Goal: Task Accomplishment & Management: Use online tool/utility

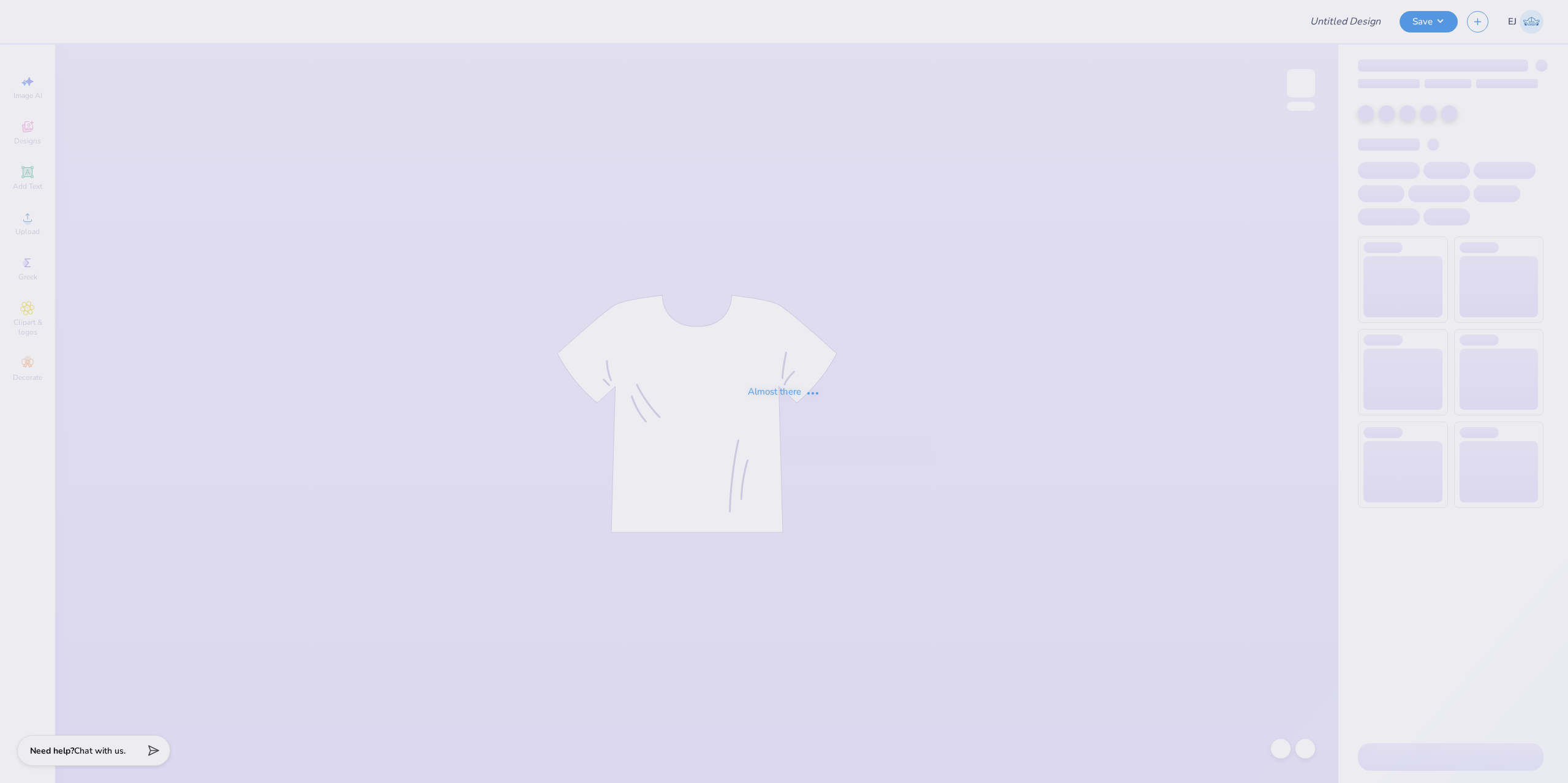
type input "gphi pappys stage"
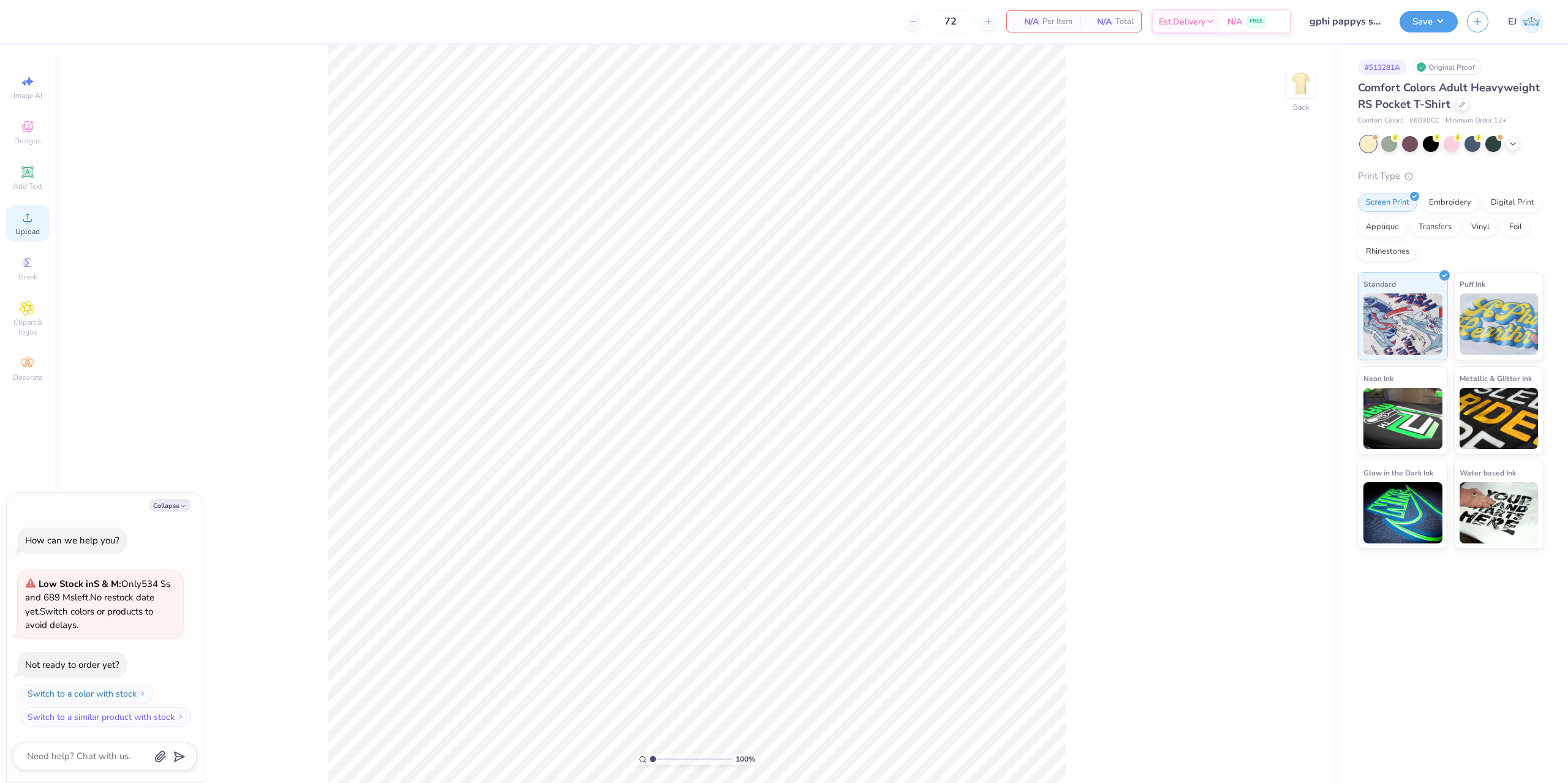
click at [30, 224] on icon at bounding box center [27, 218] width 15 height 15
click at [38, 218] on div "Upload" at bounding box center [27, 223] width 43 height 37
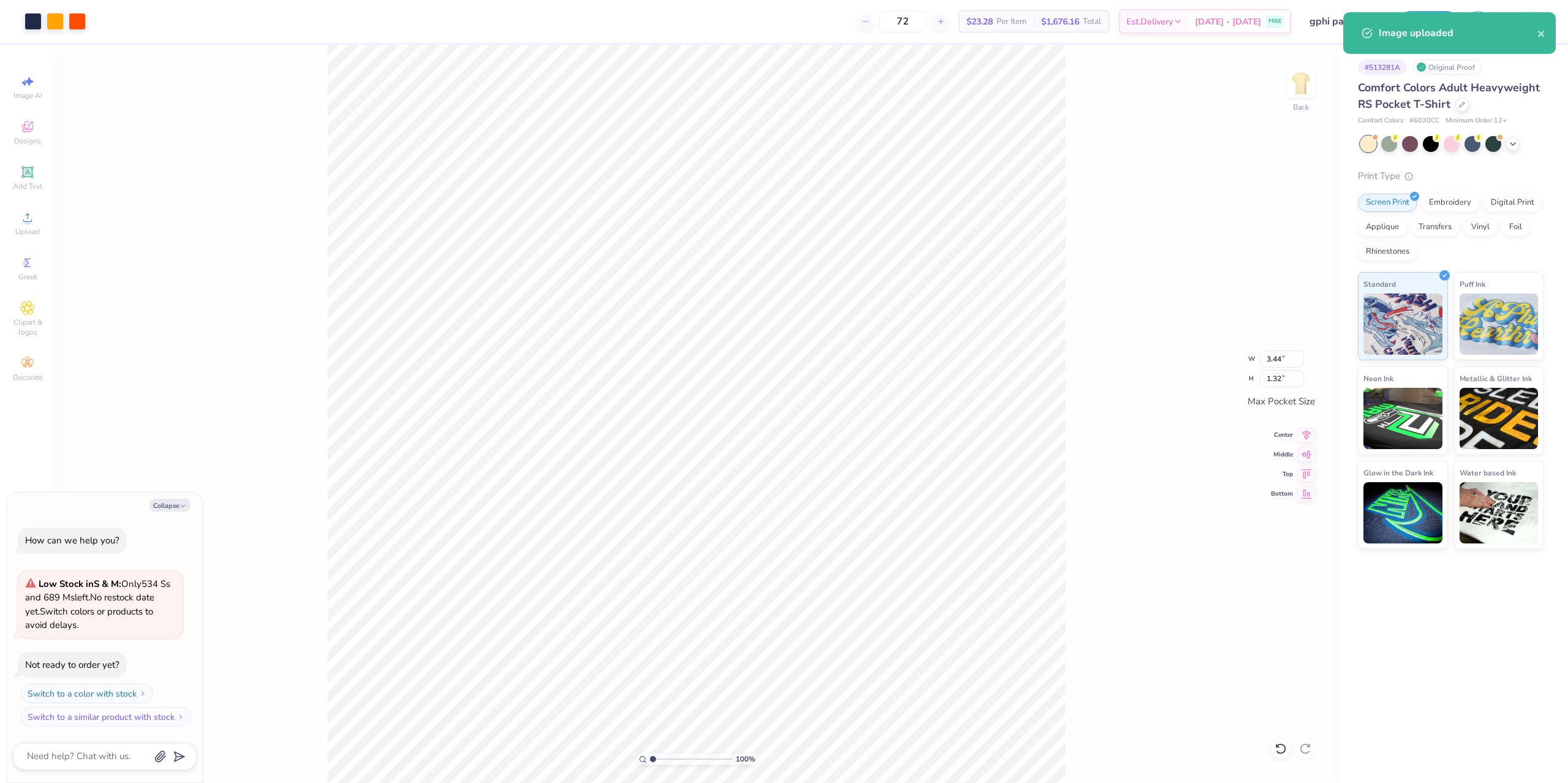
type textarea "x"
click at [663, 756] on div "100 %" at bounding box center [696, 413] width 738 height 738
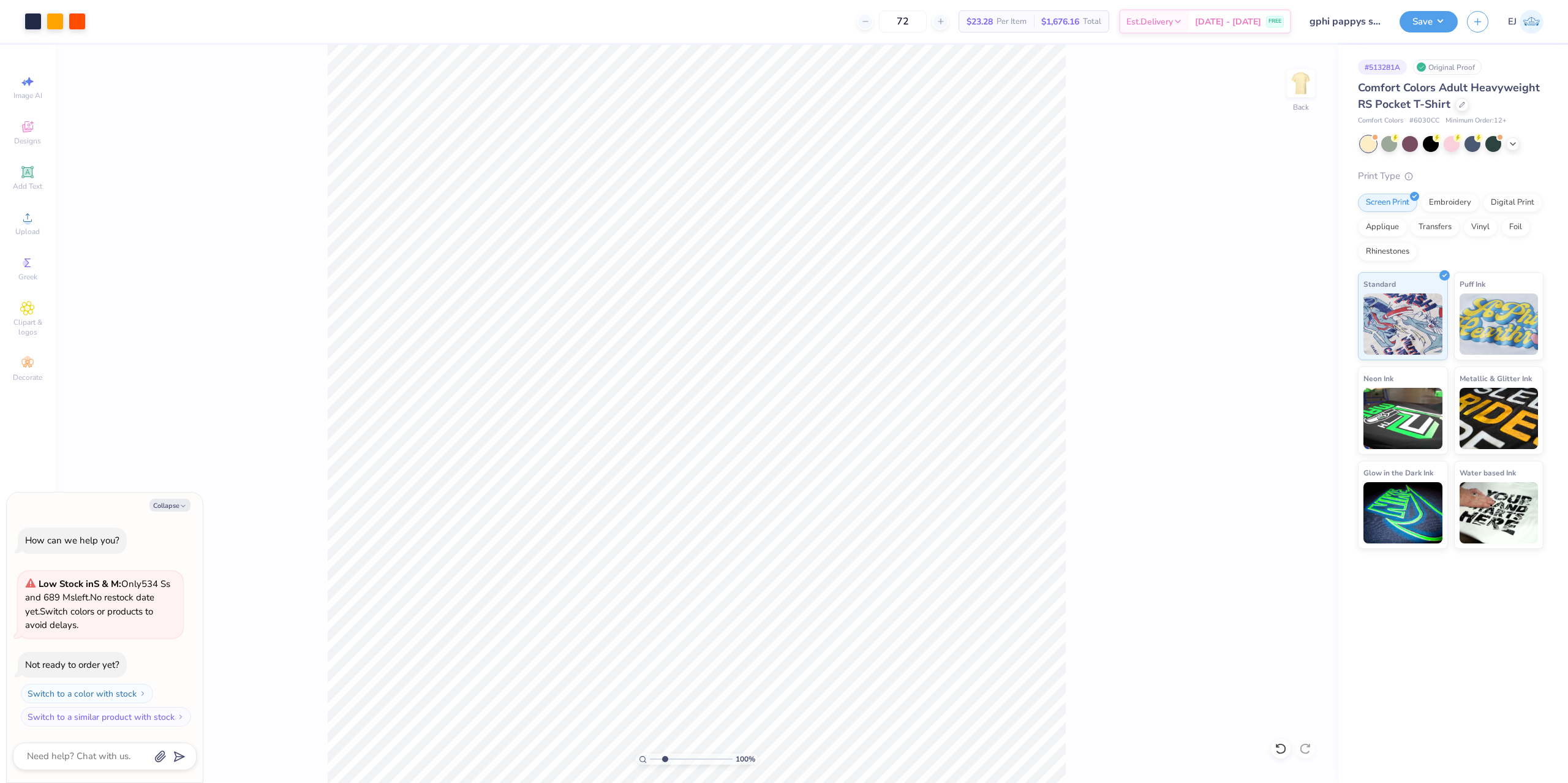
click at [665, 758] on input "range" at bounding box center [691, 759] width 82 height 11
drag, startPoint x: 659, startPoint y: 758, endPoint x: 637, endPoint y: 758, distance: 22.0
type input "1"
click at [650, 758] on input "range" at bounding box center [691, 759] width 82 height 11
type textarea "x"
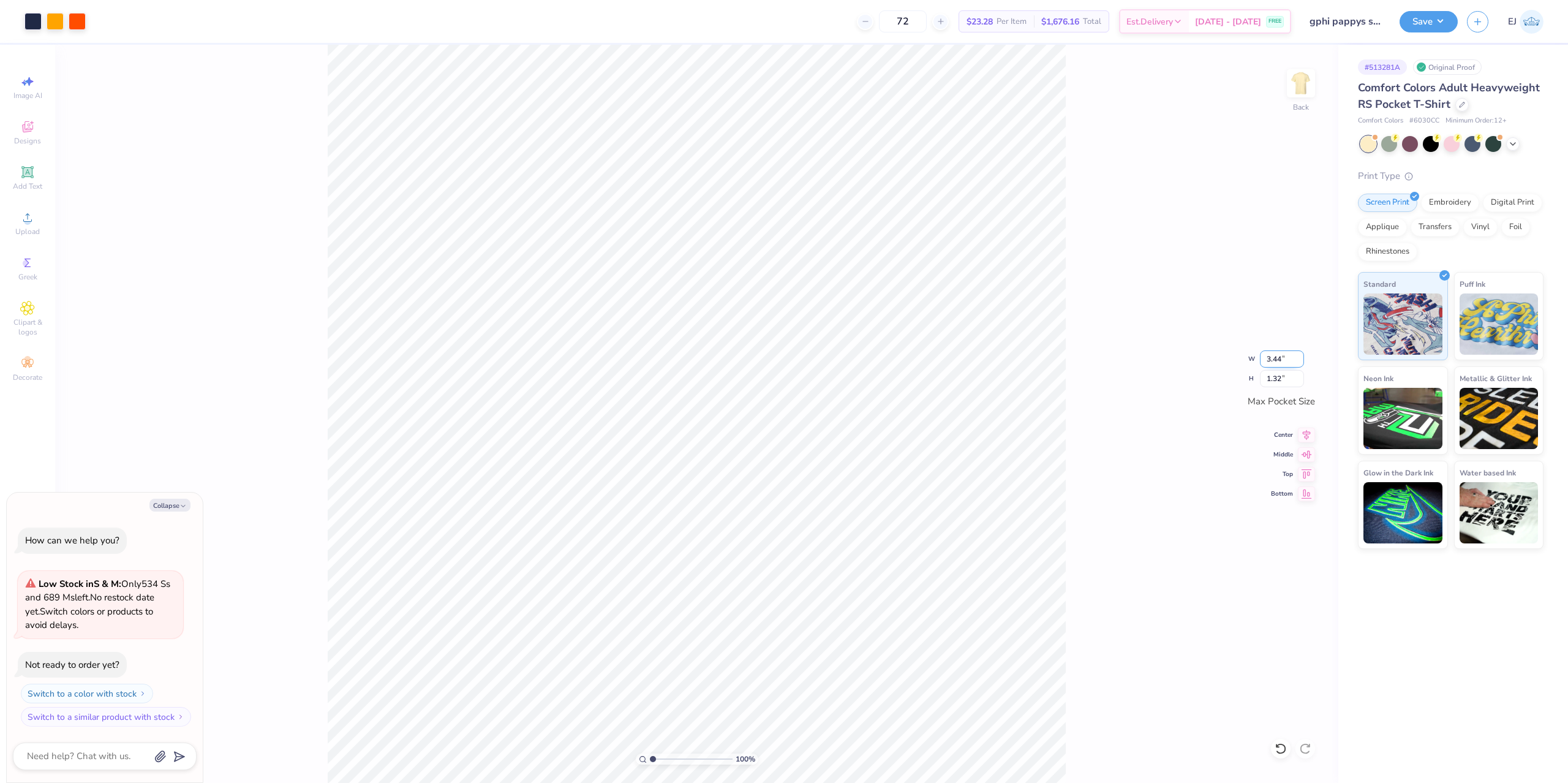
click at [1274, 361] on input "3.44" at bounding box center [1282, 359] width 44 height 17
type input "3.5"
type textarea "x"
type input "3.50"
type input "1.34"
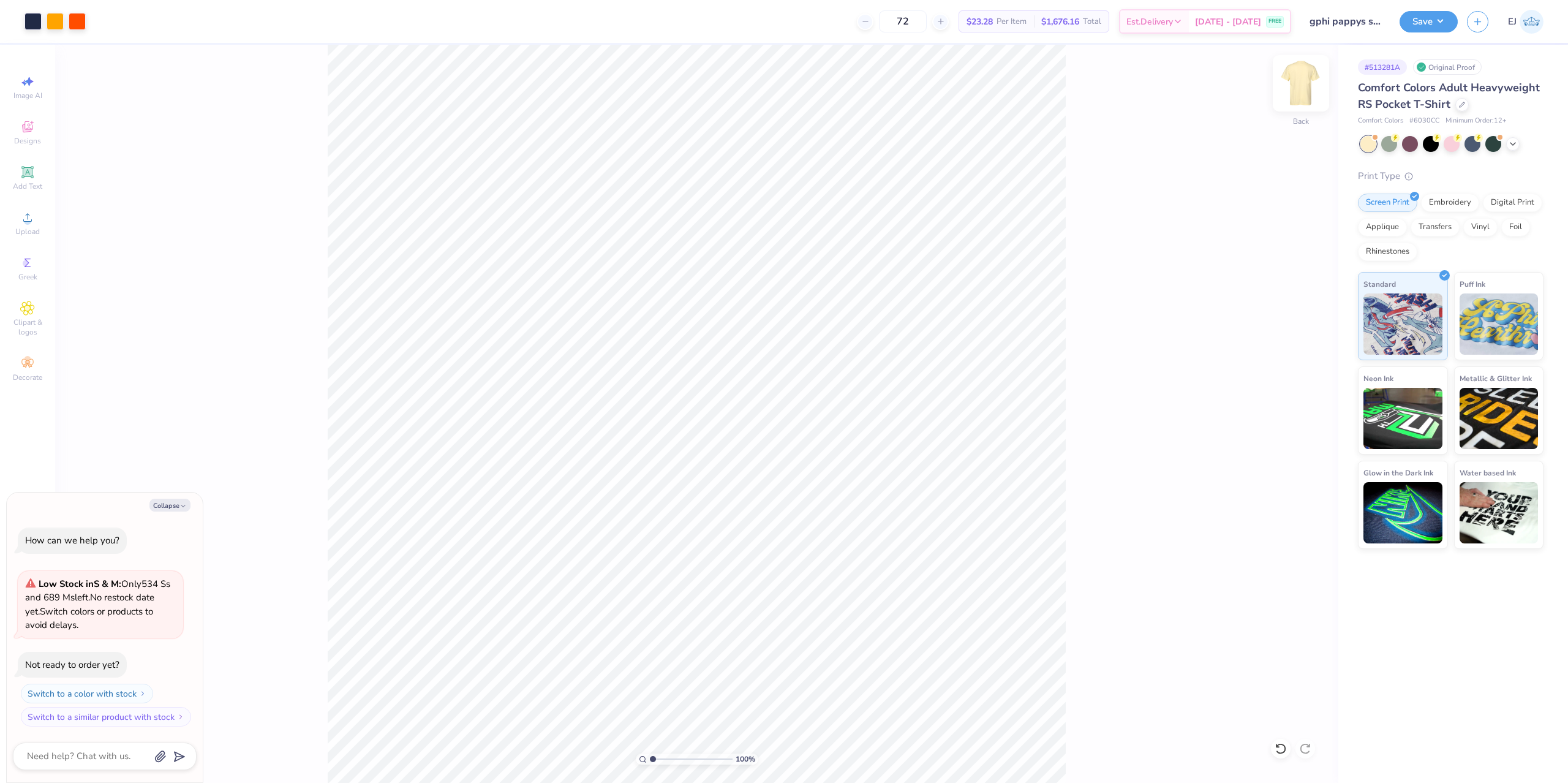
click at [1292, 90] on img at bounding box center [1301, 83] width 49 height 49
click at [32, 220] on icon at bounding box center [27, 218] width 15 height 15
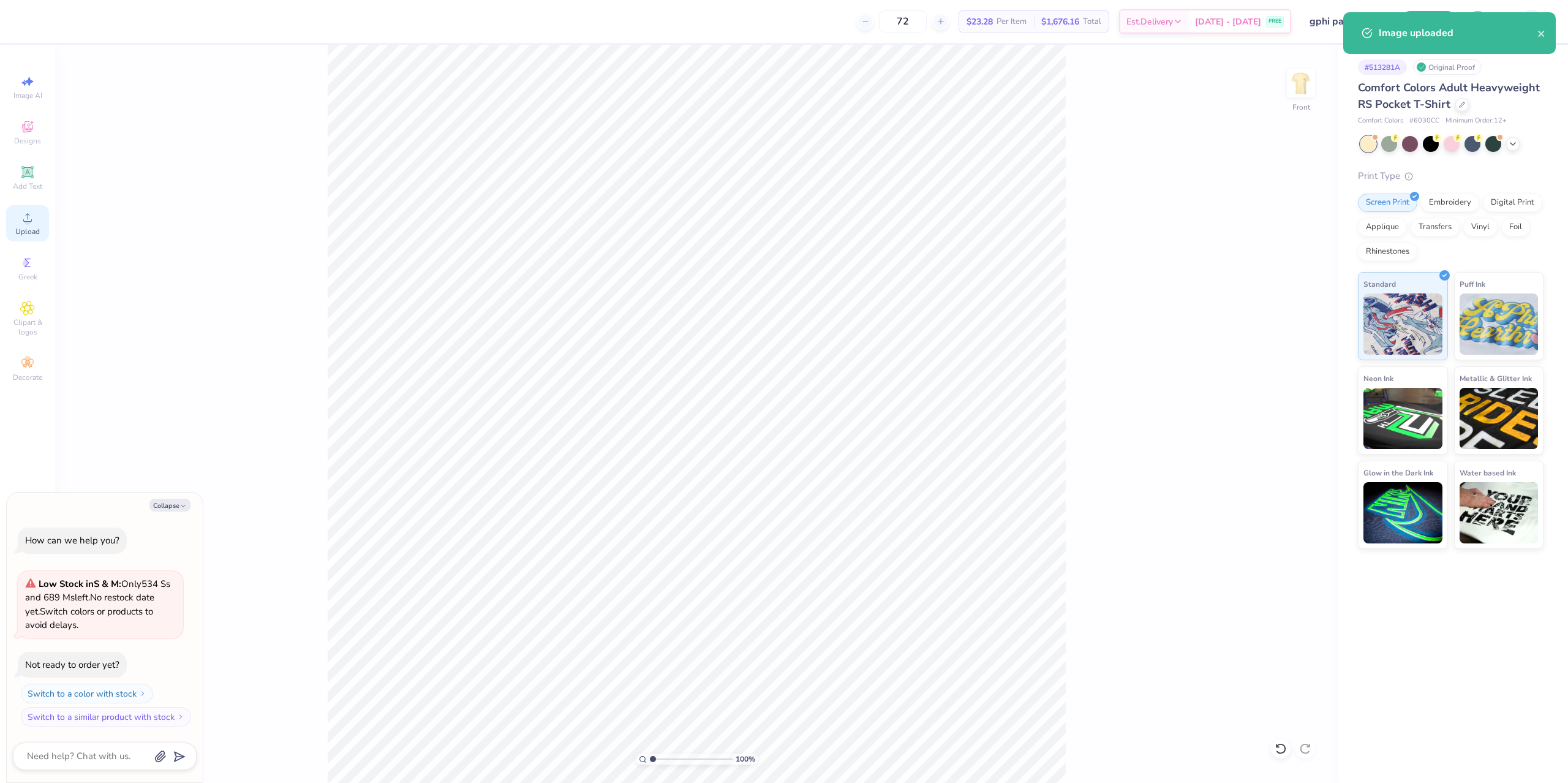
click at [15, 237] on div "Upload" at bounding box center [27, 223] width 43 height 37
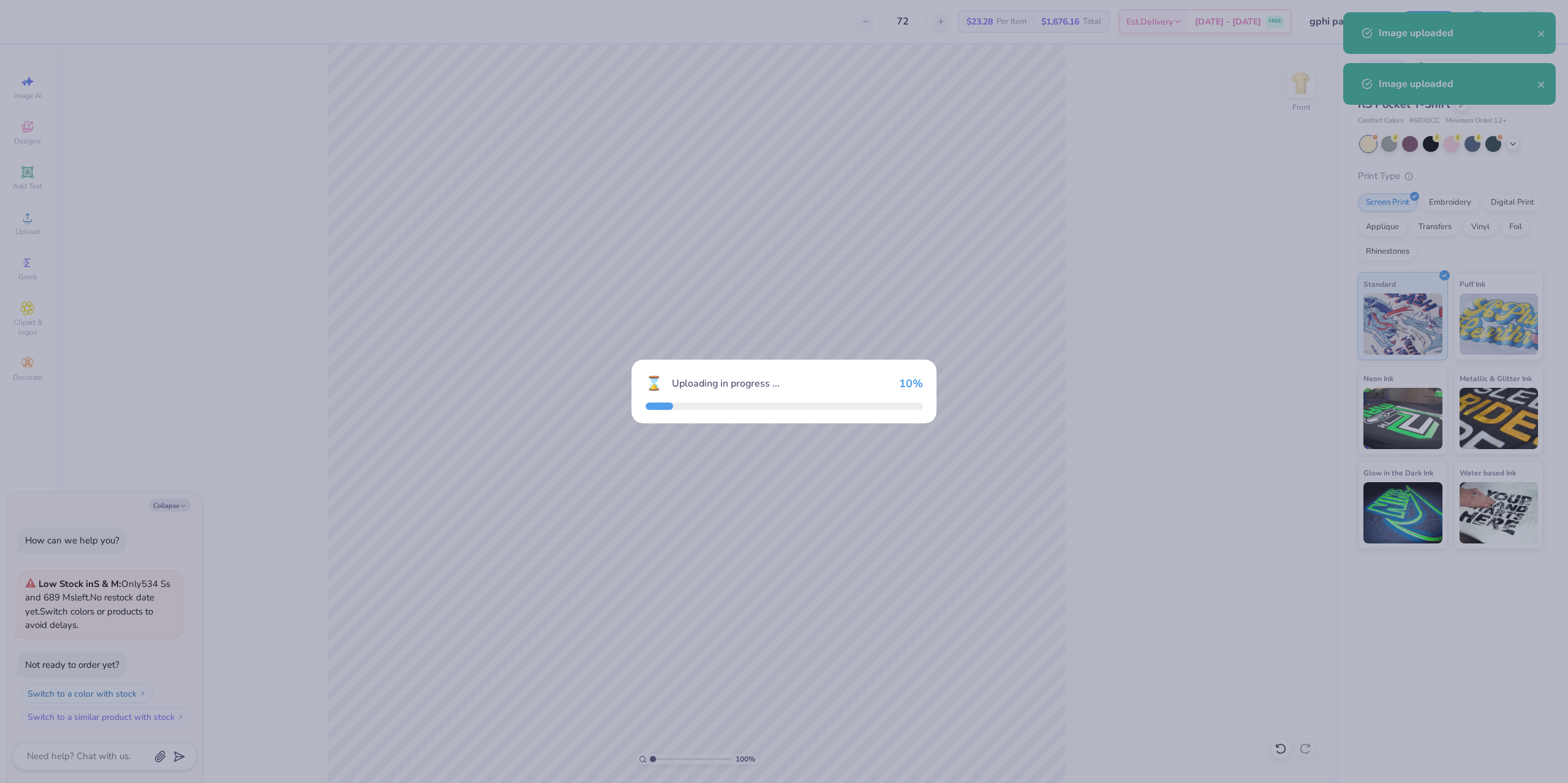
type textarea "x"
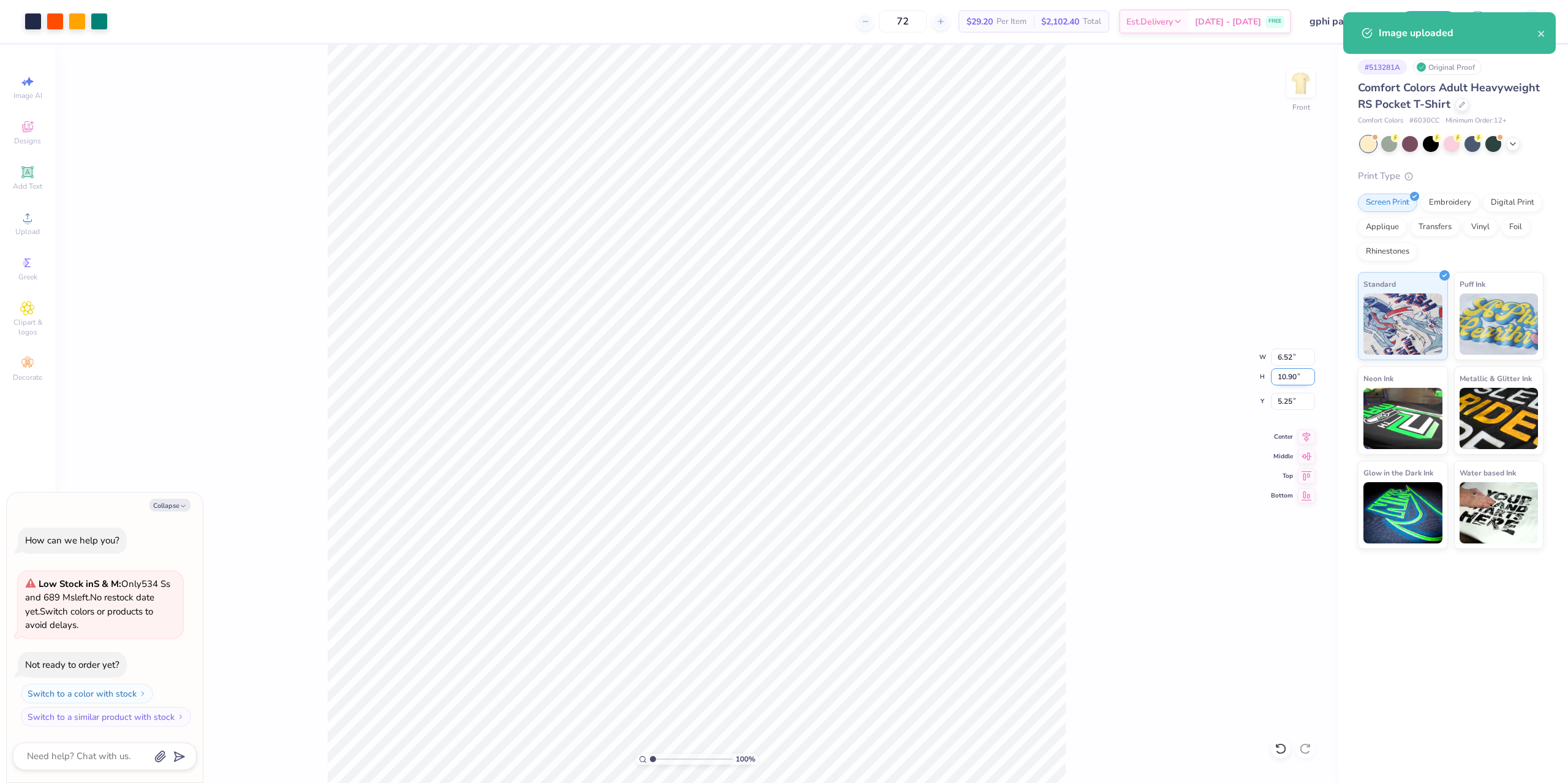
click at [1286, 370] on input "10.90" at bounding box center [1293, 377] width 44 height 17
type input "15"
type textarea "x"
type input "8.97"
type input "15.00"
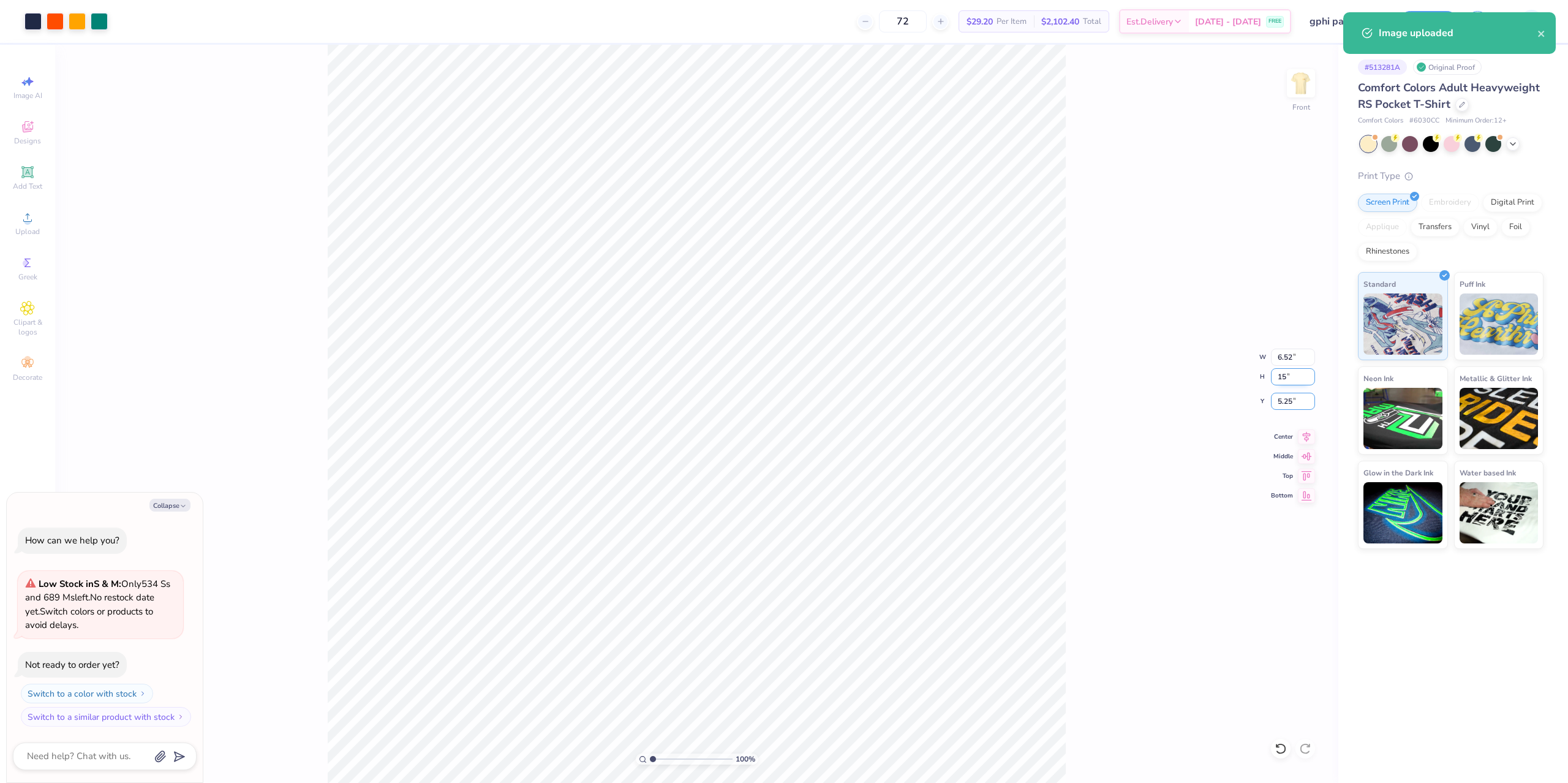
type input "3.20"
click at [1158, 627] on div "100 % Front W 8.97 8.97 " H 15.00 15.00 " Y 3.20 3.20 " Center Middle Top Bottom" at bounding box center [696, 413] width 1283 height 738
type textarea "x"
type input "3.00"
click at [1292, 396] on input "3.00" at bounding box center [1293, 401] width 44 height 17
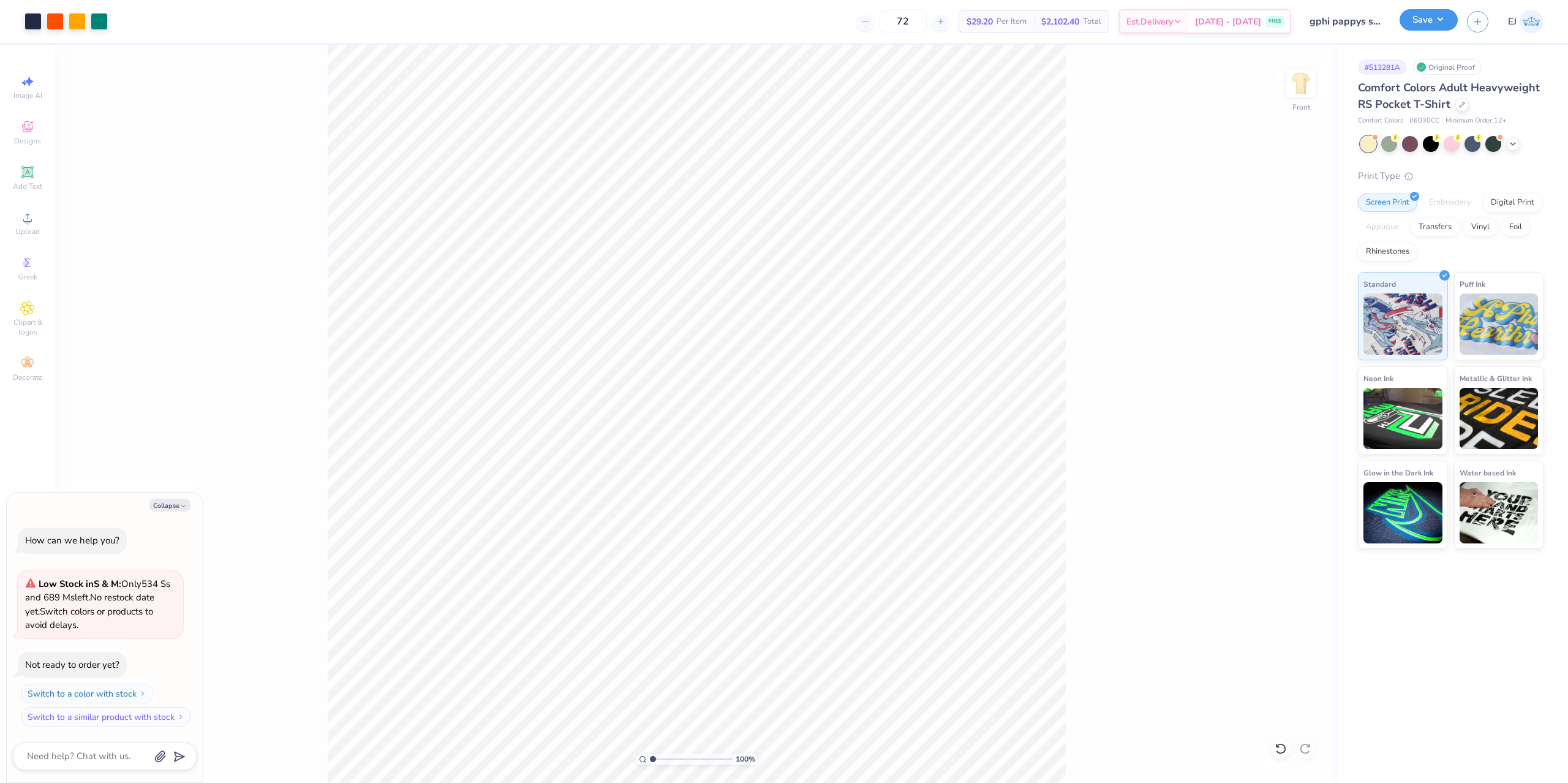
click at [1414, 27] on button "Save" at bounding box center [1429, 19] width 59 height 21
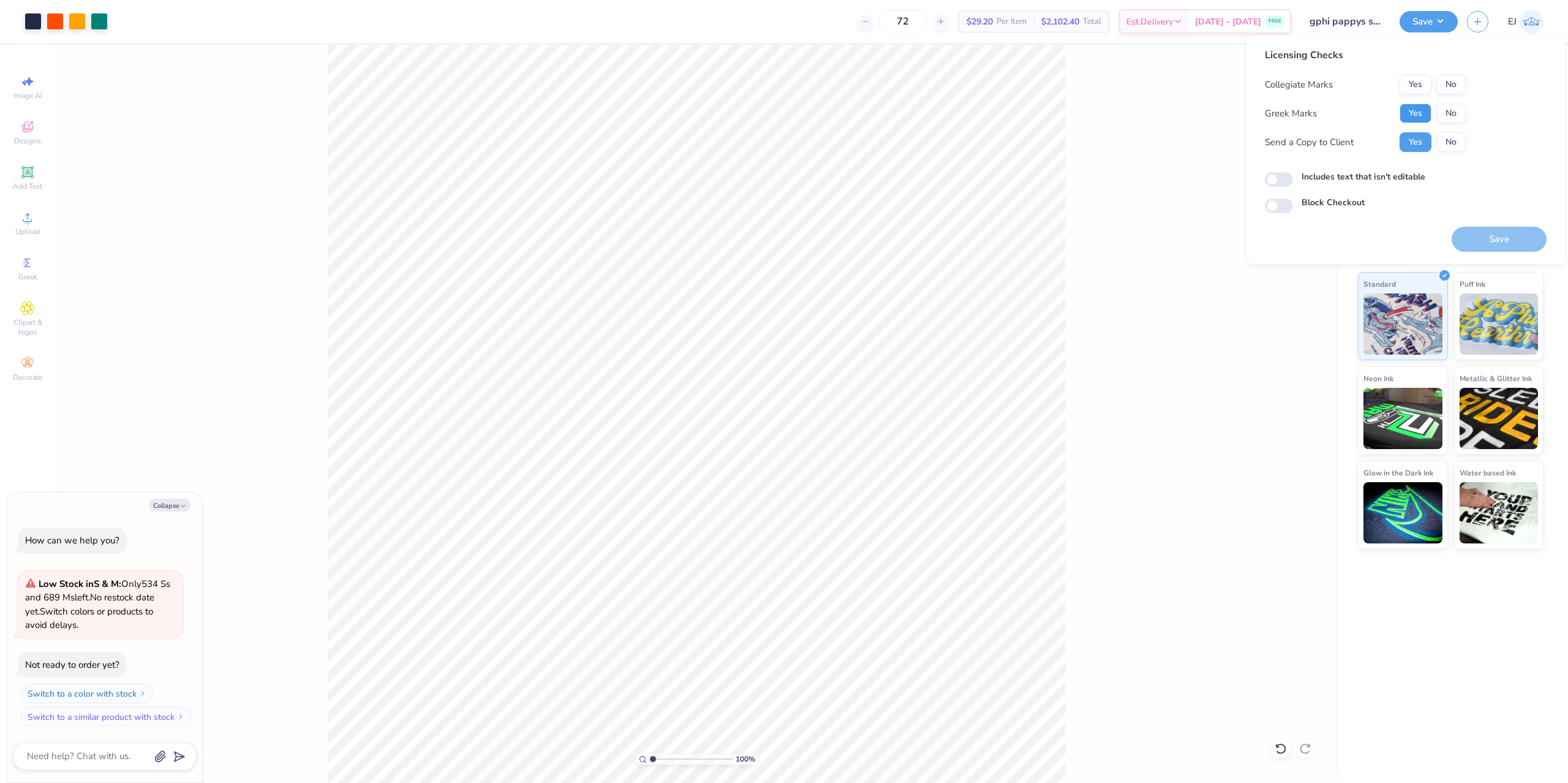
click at [1412, 111] on button "Yes" at bounding box center [1415, 113] width 32 height 19
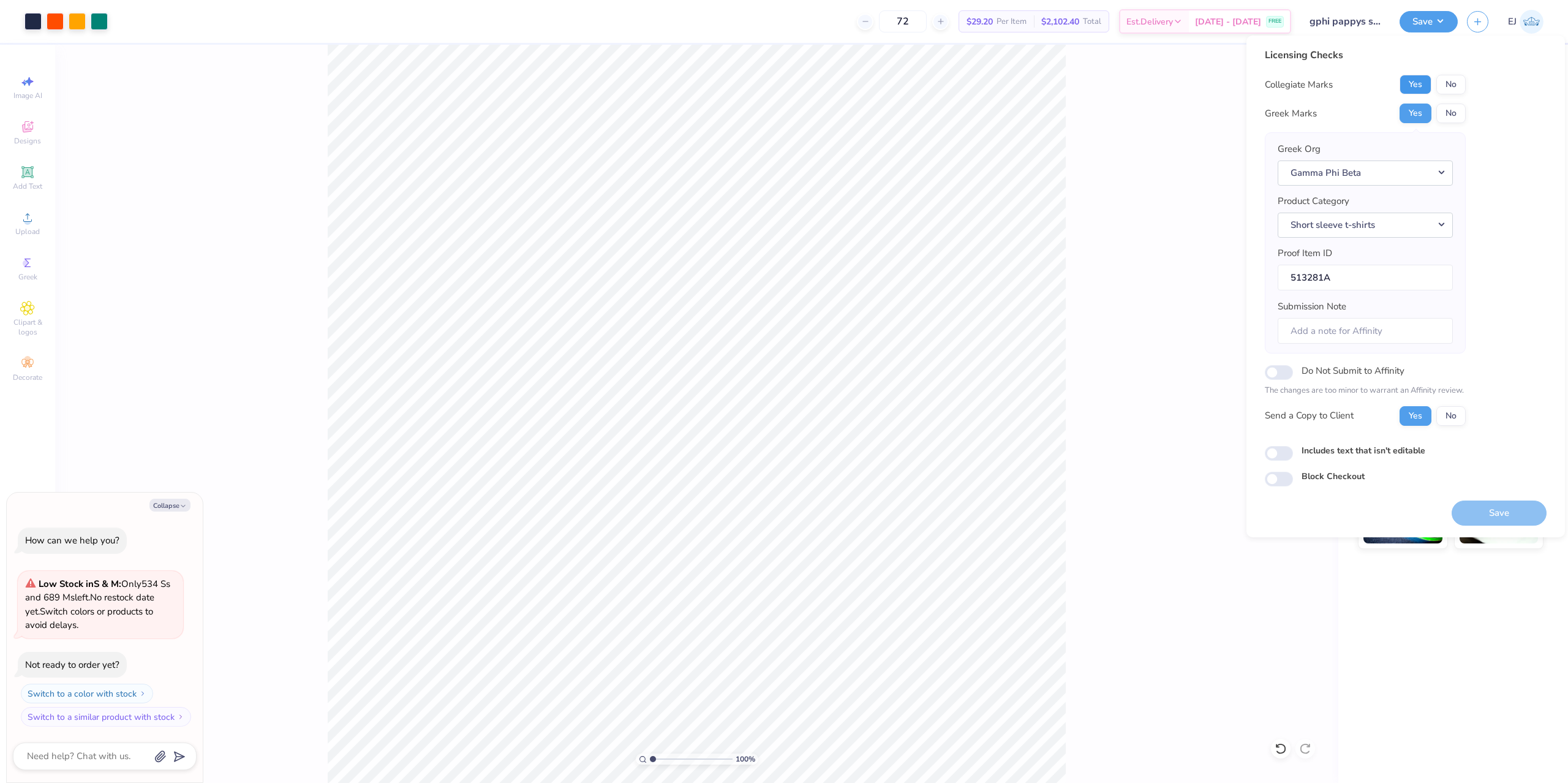
click at [1413, 86] on button "Yes" at bounding box center [1415, 84] width 32 height 19
click at [1457, 90] on button "No" at bounding box center [1451, 84] width 29 height 19
click at [1497, 507] on button "Save" at bounding box center [1499, 512] width 95 height 25
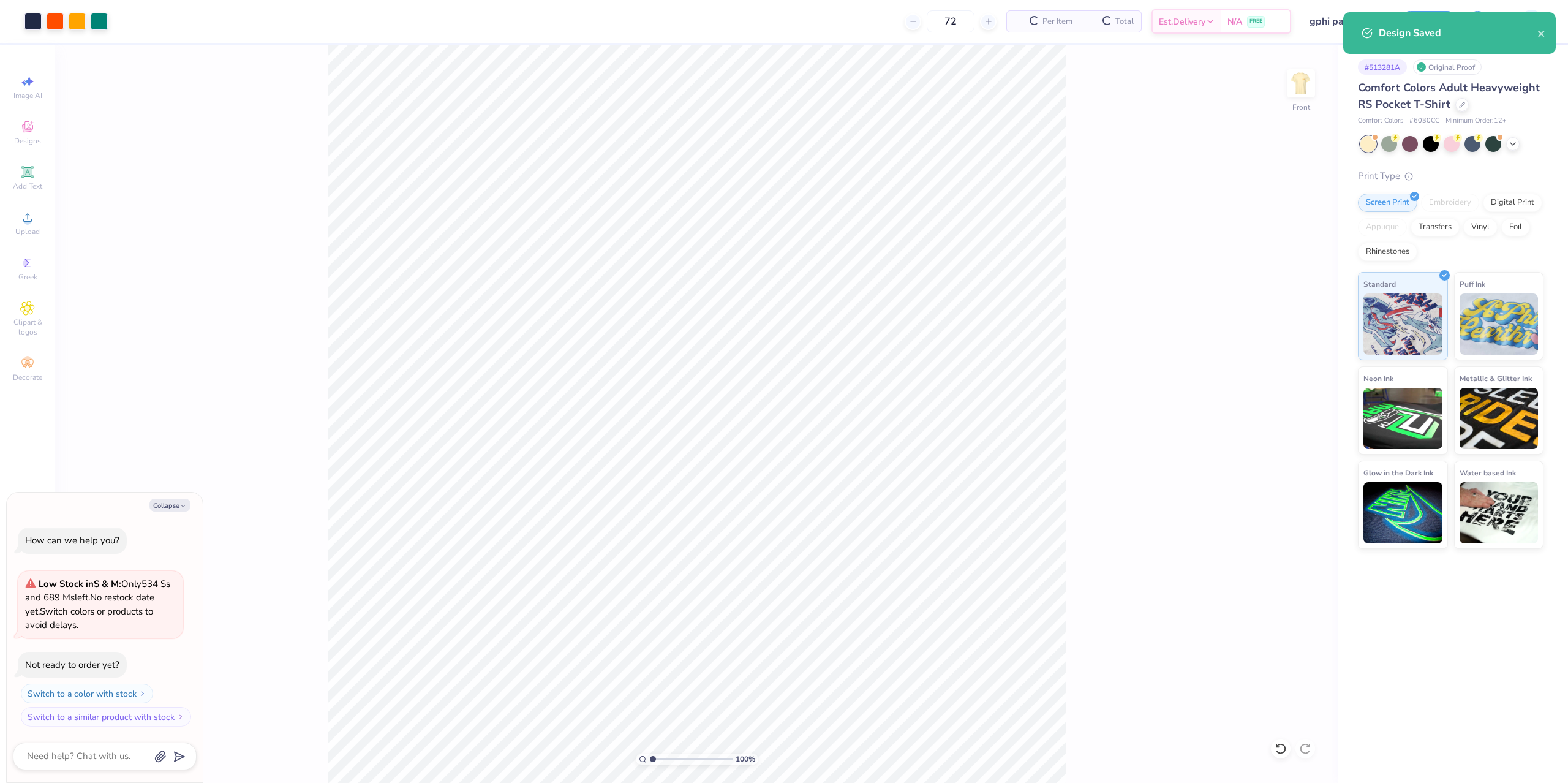
type textarea "x"
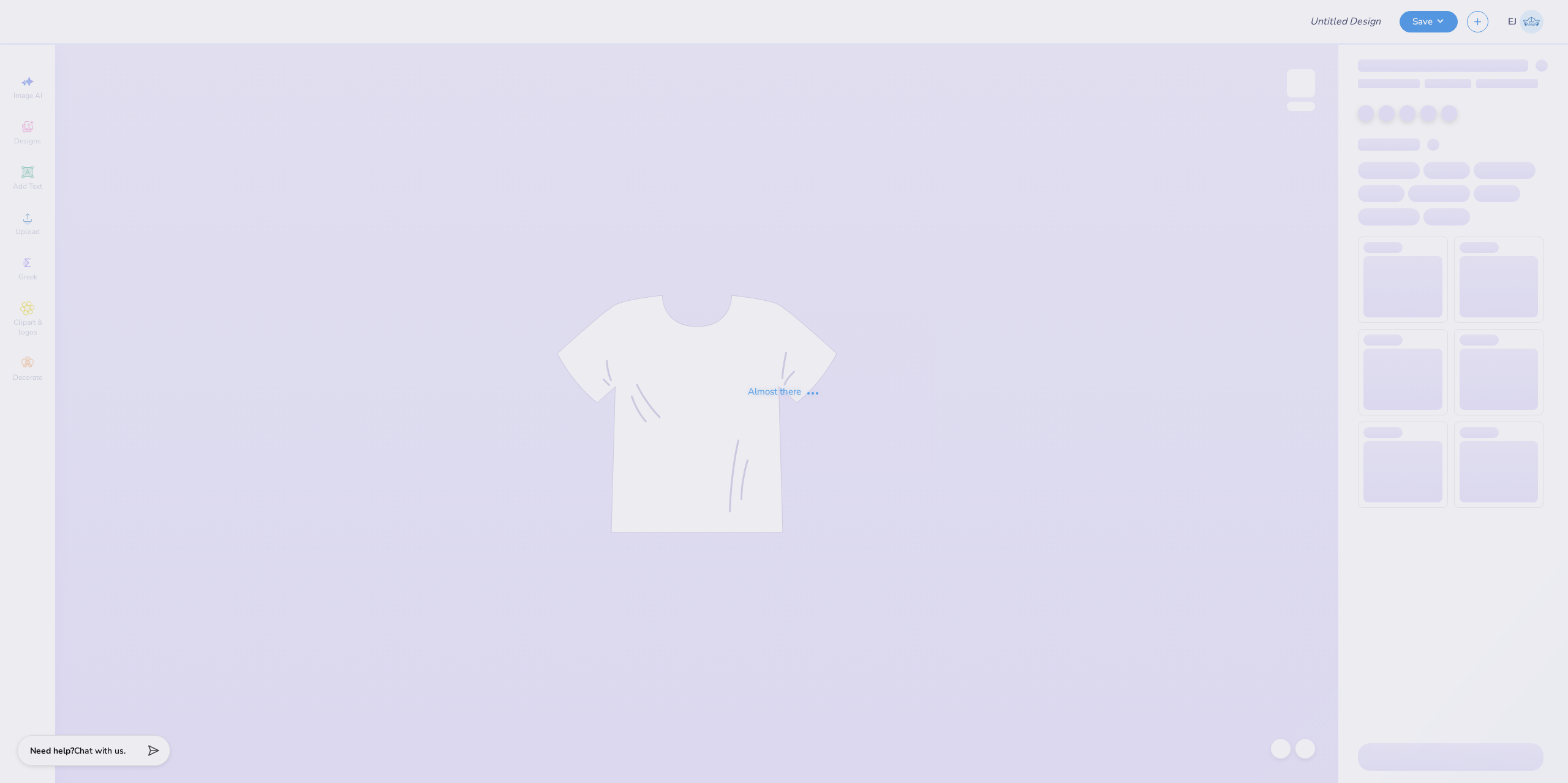
type input "idk"
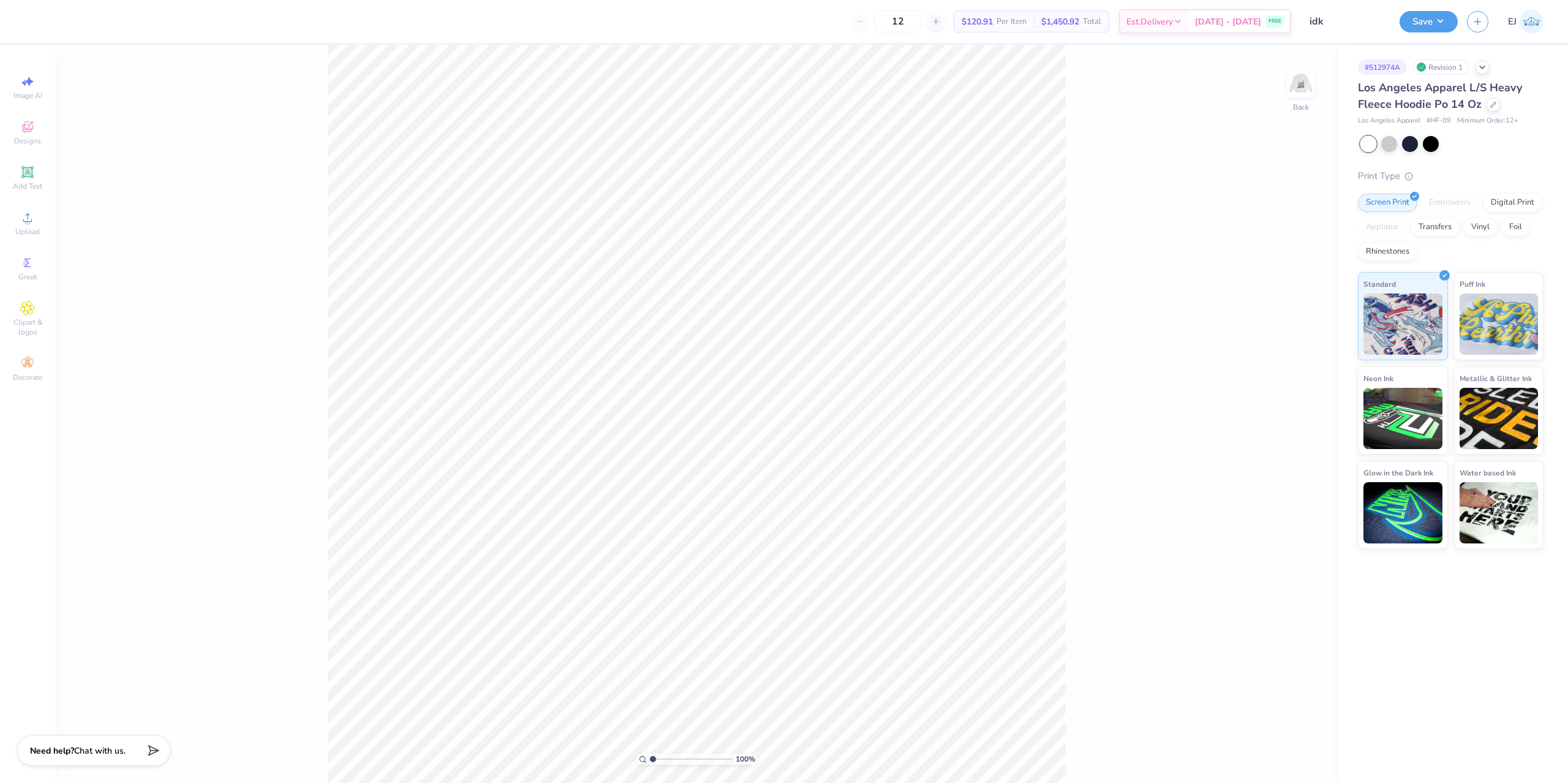
click at [1317, 84] on div "100 % Back" at bounding box center [696, 413] width 1283 height 738
click at [1296, 83] on img at bounding box center [1301, 83] width 49 height 49
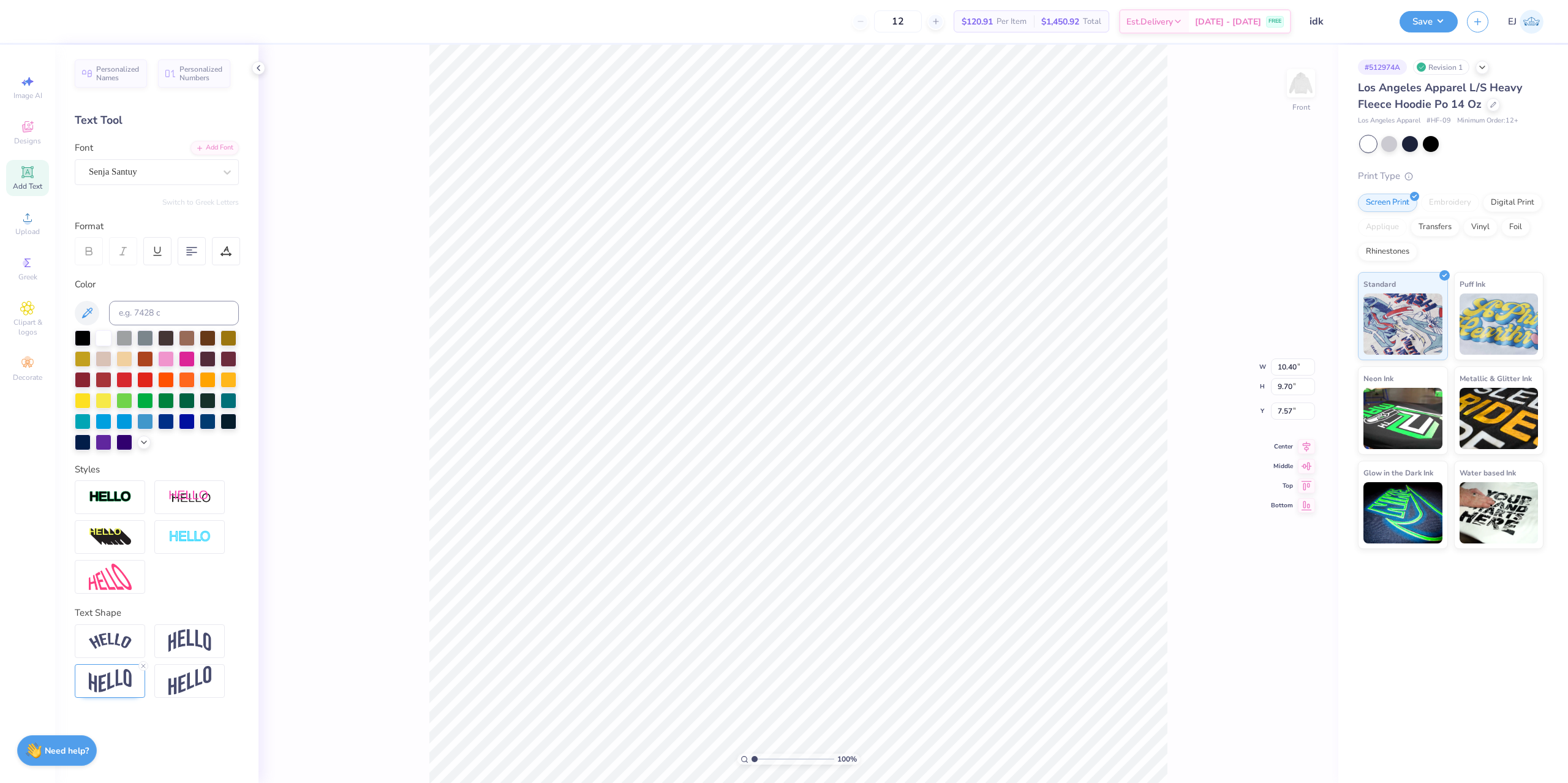
scroll to position [2, 1]
click at [120, 342] on div at bounding box center [123, 337] width 16 height 16
click at [144, 439] on icon at bounding box center [144, 441] width 10 height 10
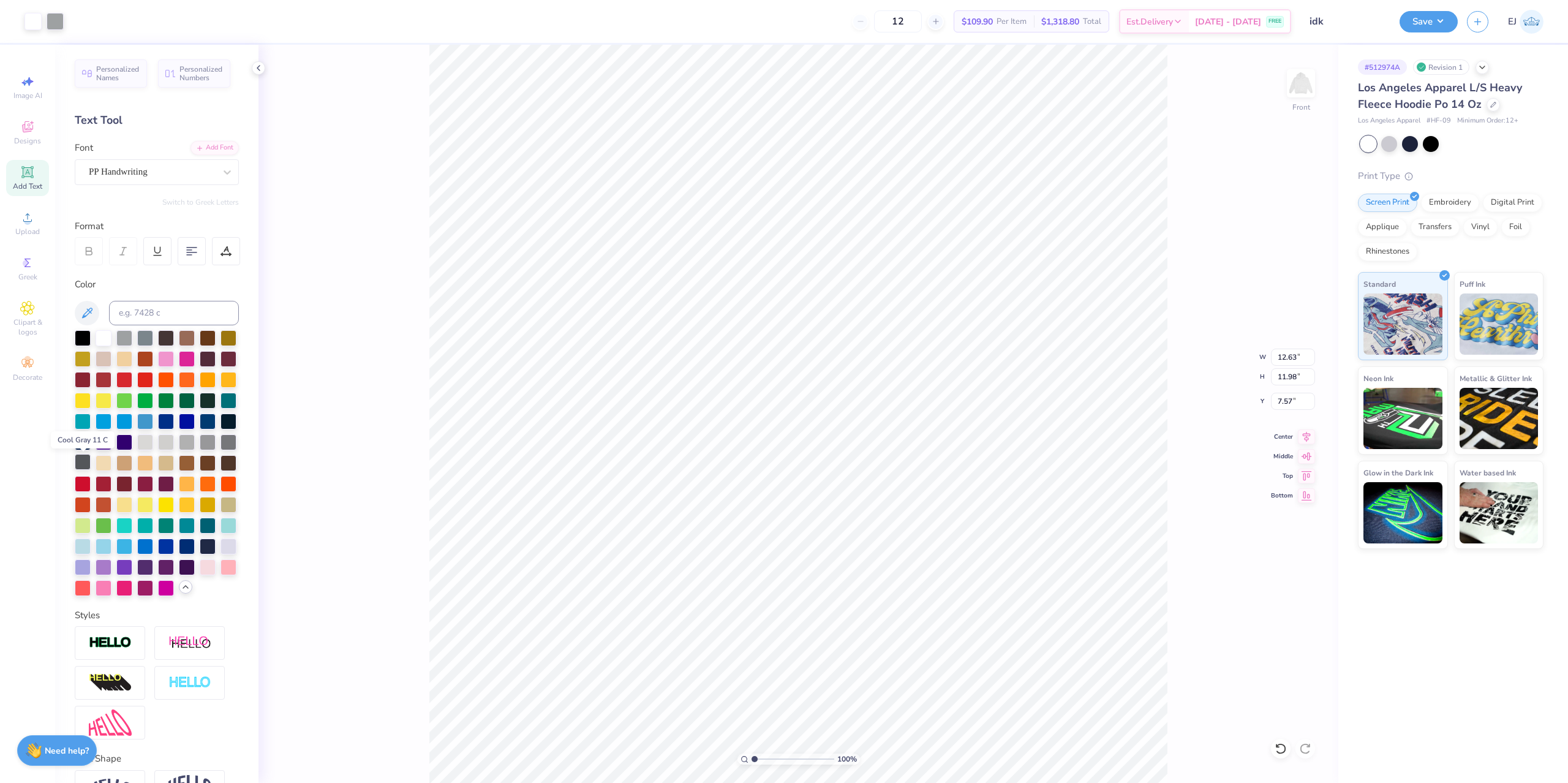
click at [85, 468] on div at bounding box center [82, 461] width 16 height 16
drag, startPoint x: 47, startPoint y: 28, endPoint x: 304, endPoint y: 104, distance: 268.0
click at [55, 38] on div "12 $105.33 Per Item $1,263.96 Total Est. Delivery Sep 12 - 15 FREE" at bounding box center [662, 21] width 1257 height 43
click at [385, 91] on div "100 % Front W 10.40 10.40 " H 9.70 9.70 " Y 7.57 7.57 " Center Middle Top Bottom" at bounding box center [798, 413] width 1080 height 738
click at [39, 28] on div at bounding box center [33, 20] width 17 height 17
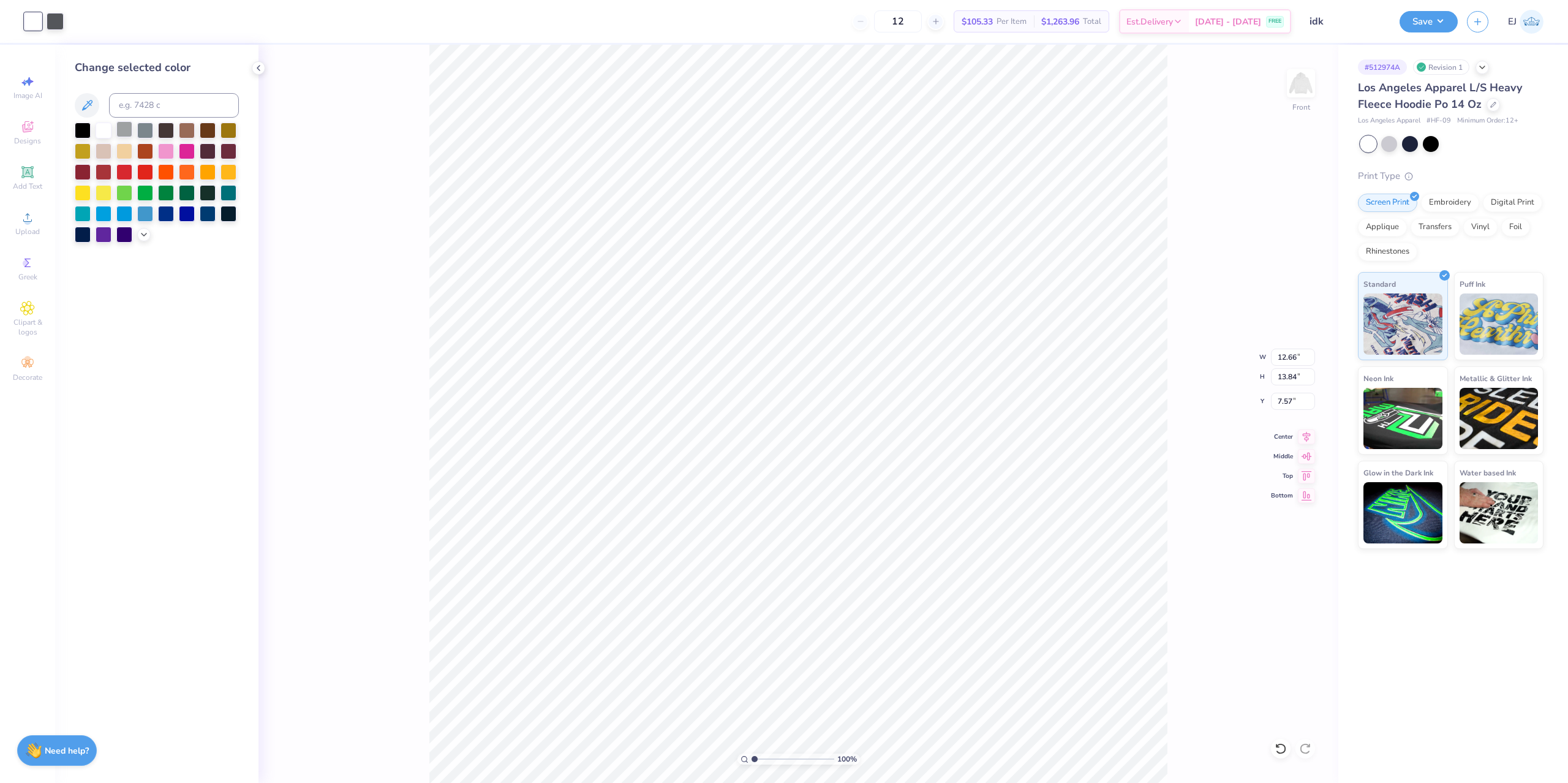
click at [127, 133] on div at bounding box center [123, 129] width 16 height 16
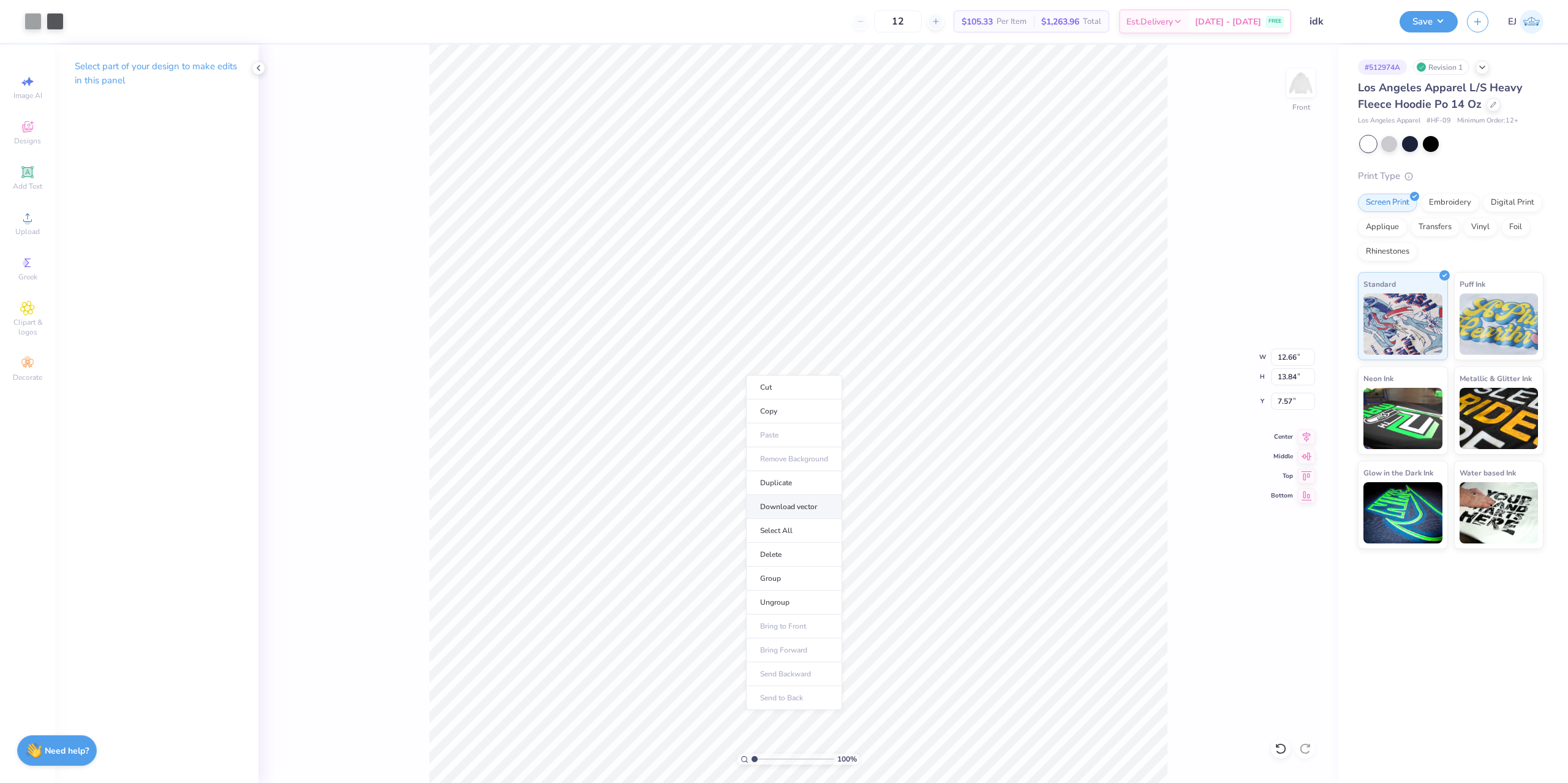
click at [812, 506] on li "Download vector" at bounding box center [794, 507] width 96 height 24
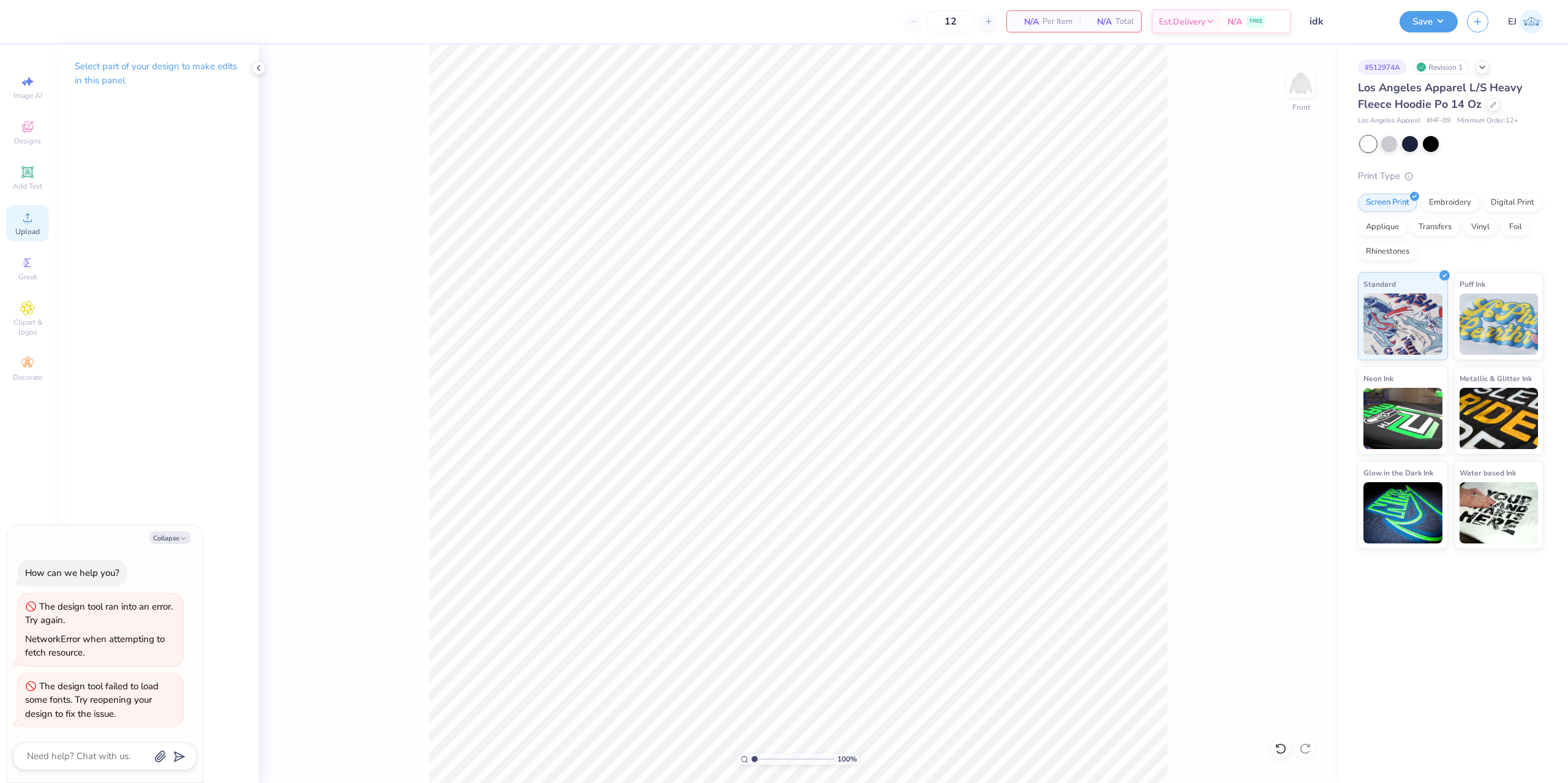
click at [27, 235] on span "Upload" at bounding box center [27, 231] width 25 height 10
click at [37, 21] on div at bounding box center [33, 20] width 17 height 17
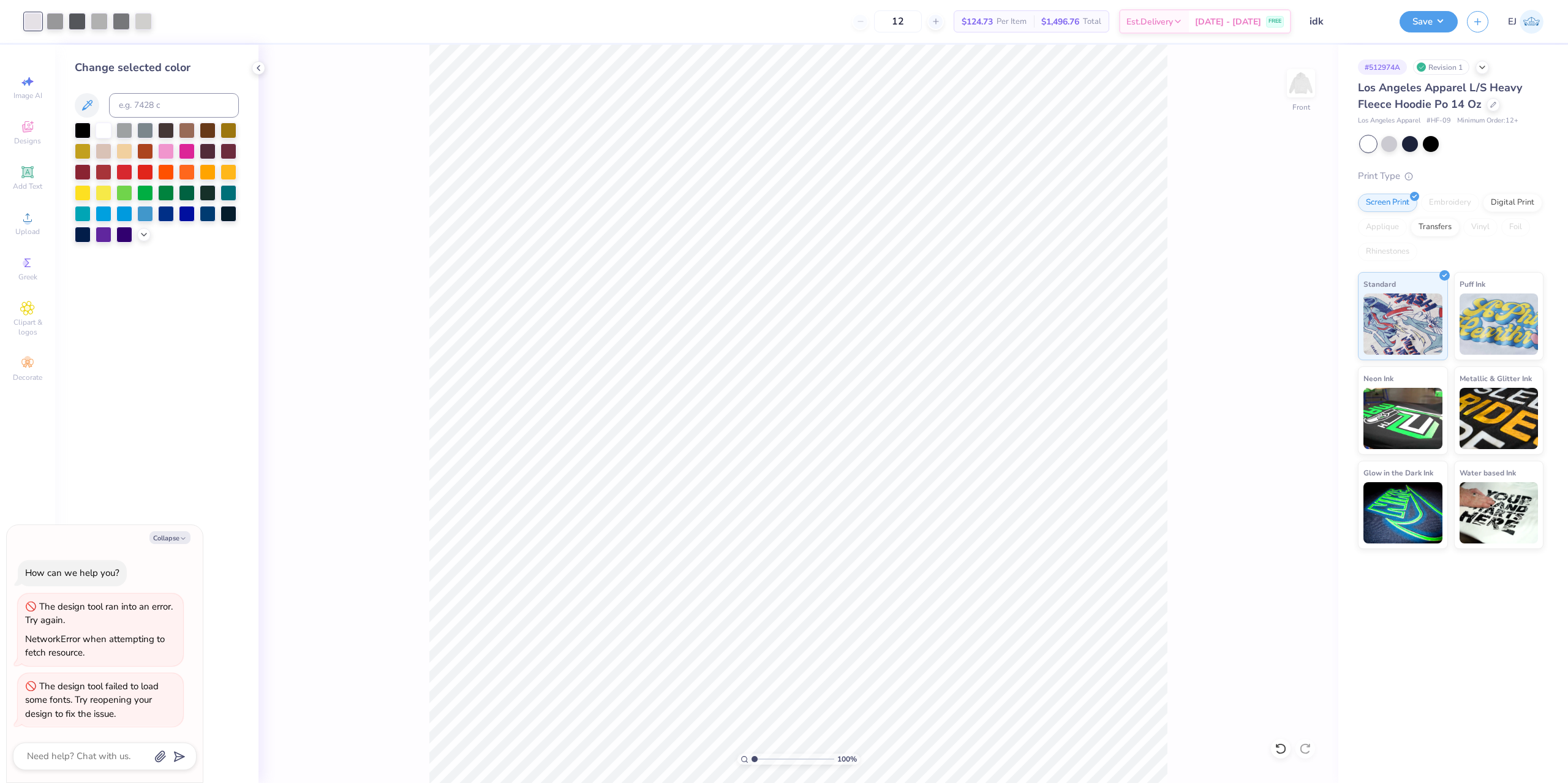
click at [150, 233] on div at bounding box center [157, 182] width 165 height 120
click at [143, 235] on polyline at bounding box center [144, 233] width 5 height 3
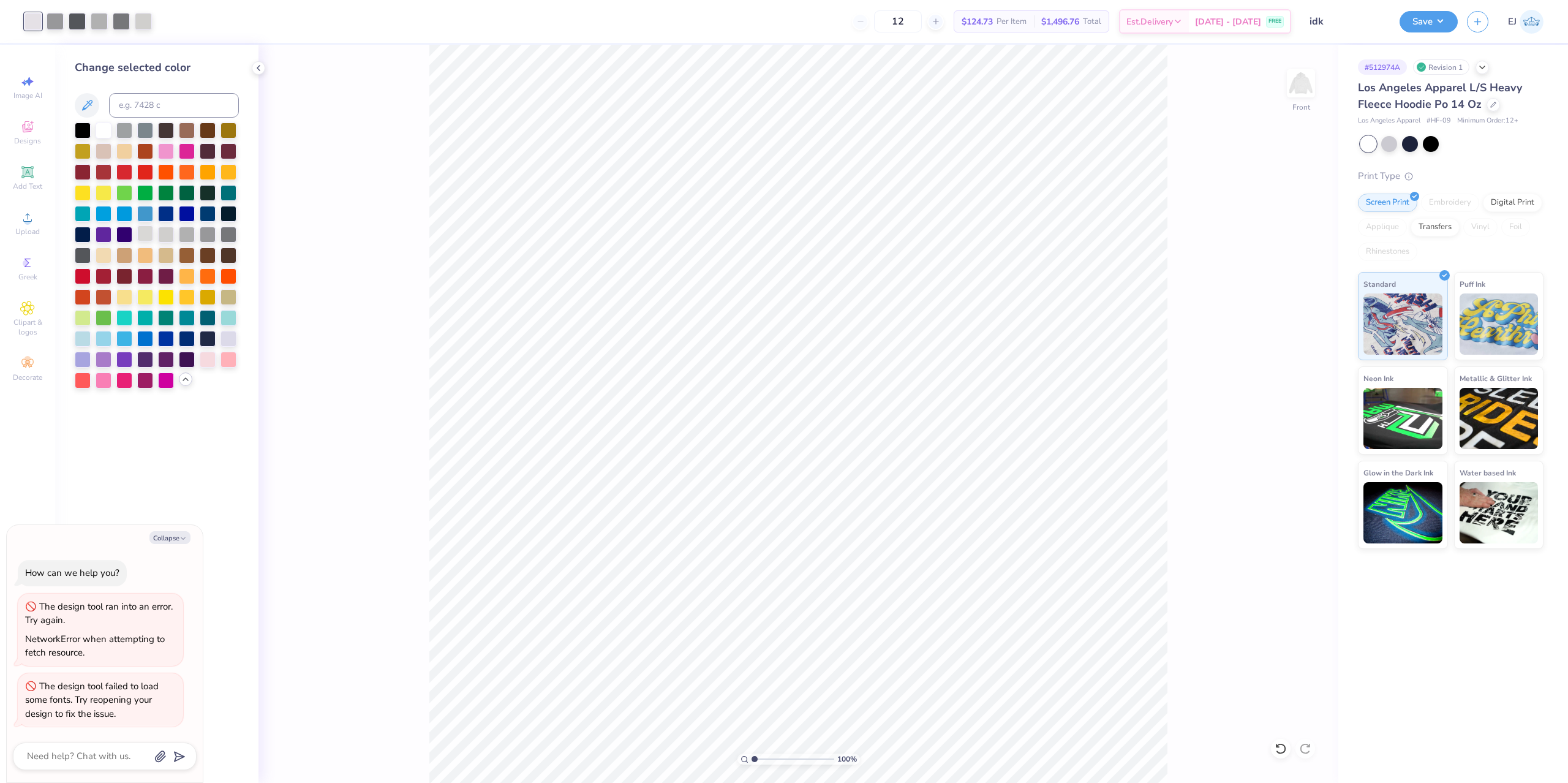
click at [153, 236] on div at bounding box center [144, 232] width 16 height 16
type textarea "x"
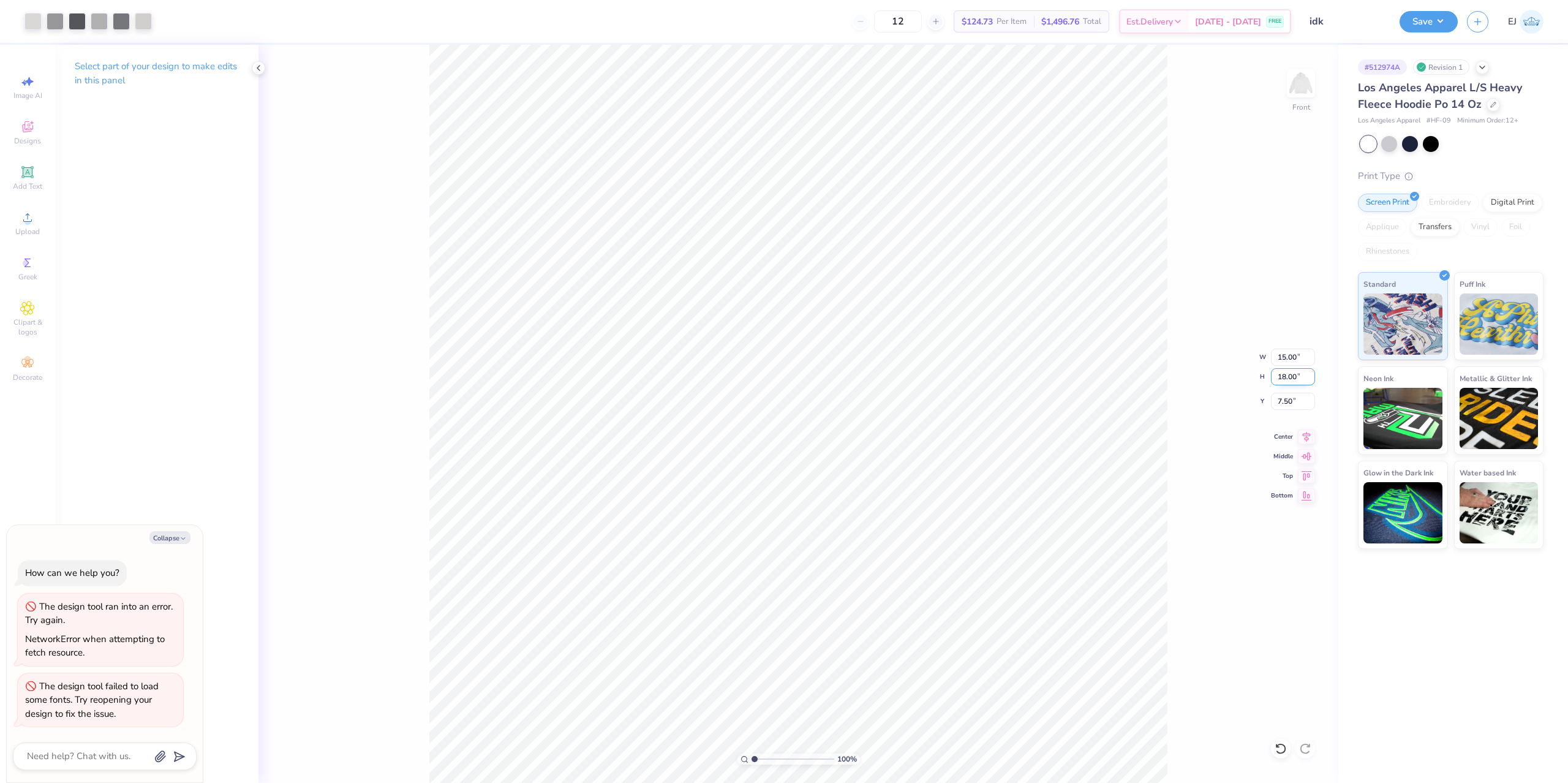
click at [1297, 378] on input "18.00" at bounding box center [1293, 377] width 44 height 17
type input "15"
type textarea "x"
type input "12.50"
type input "15.00"
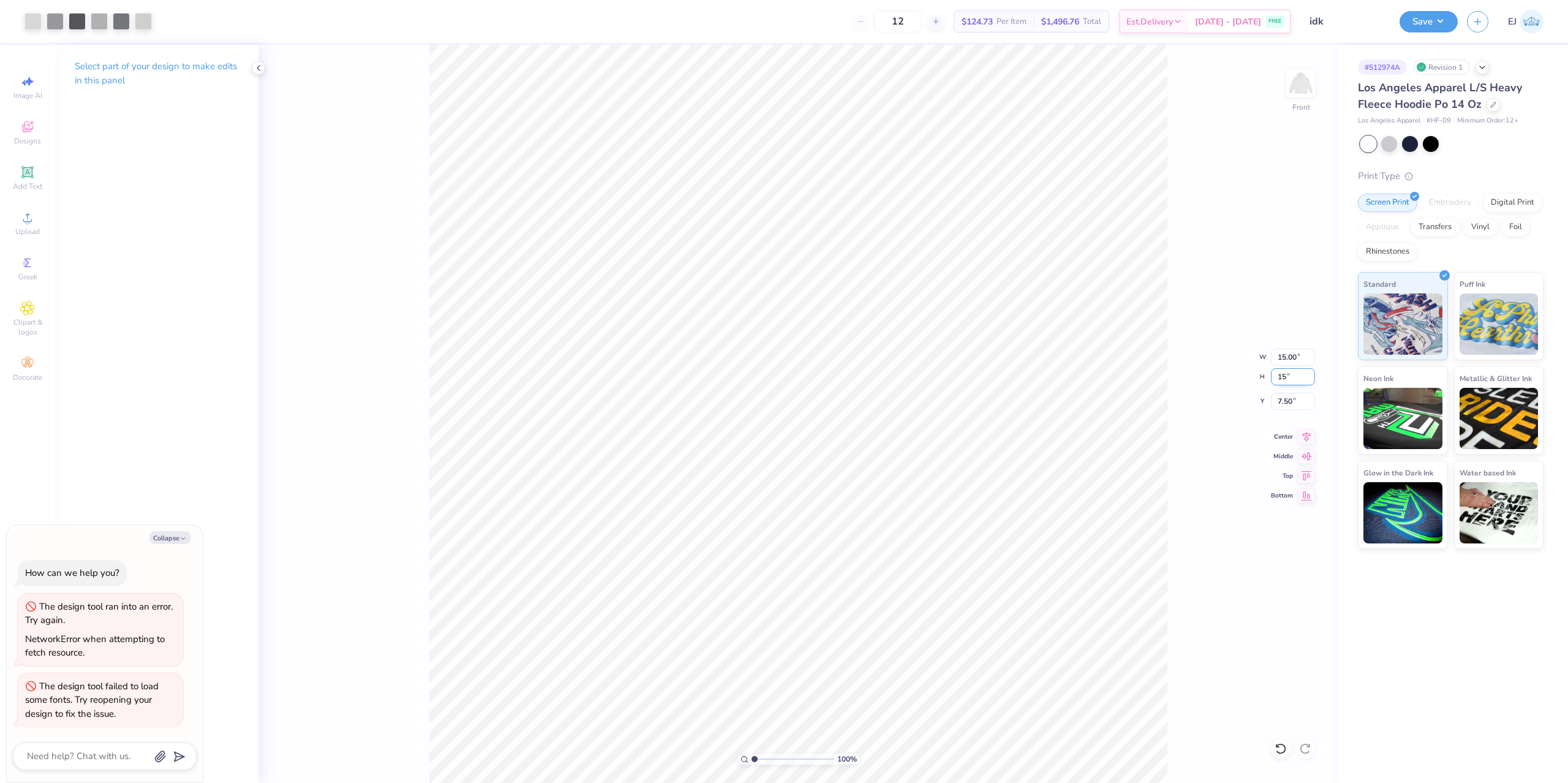
type input "9.00"
type textarea "x"
click at [1286, 403] on input "9.00" at bounding box center [1293, 401] width 44 height 17
type input "5"
type textarea "x"
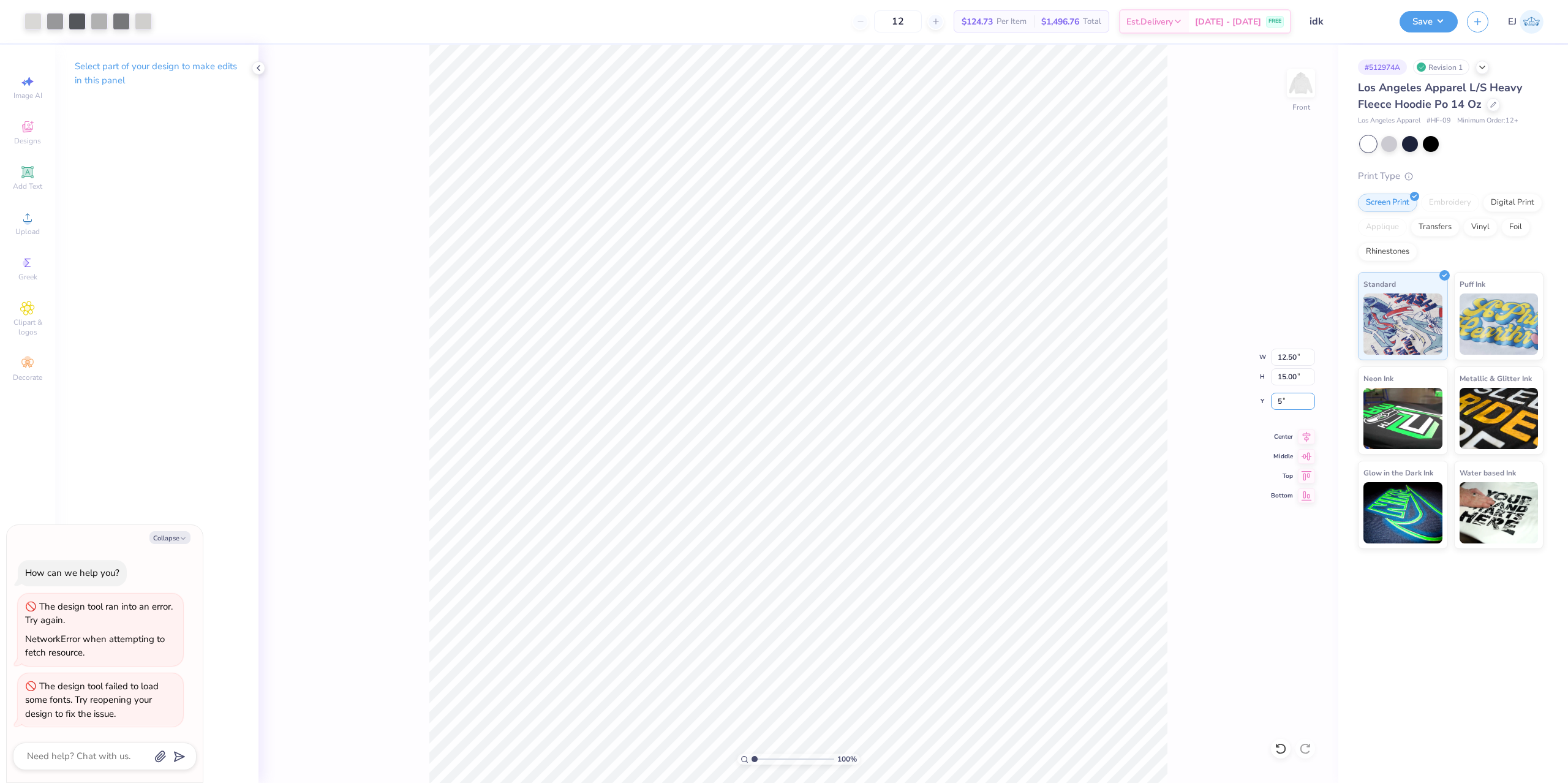
type input "6.00"
click at [1198, 409] on div "100 % Front W 12.50 12.50 " H 15.00 15.00 " Y 6.00 6.00 " Center Middle Top Bot…" at bounding box center [798, 413] width 1080 height 738
click at [1419, 16] on button "Save" at bounding box center [1429, 19] width 59 height 21
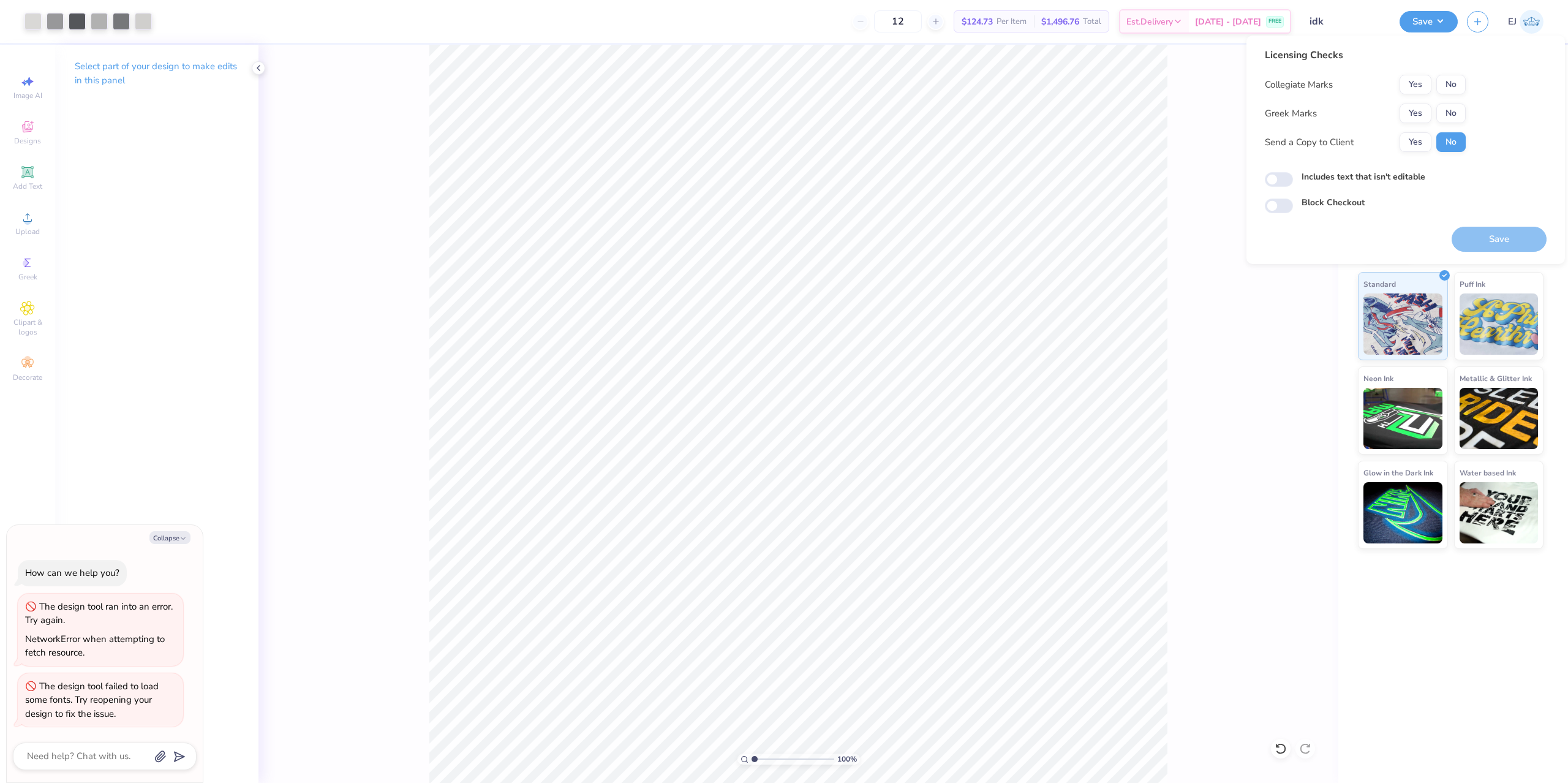
click at [1414, 96] on div "Collegiate Marks Yes No Greek Marks Yes No Send a Copy to Client Yes No" at bounding box center [1365, 113] width 201 height 77
click at [1415, 109] on button "Yes" at bounding box center [1415, 113] width 32 height 19
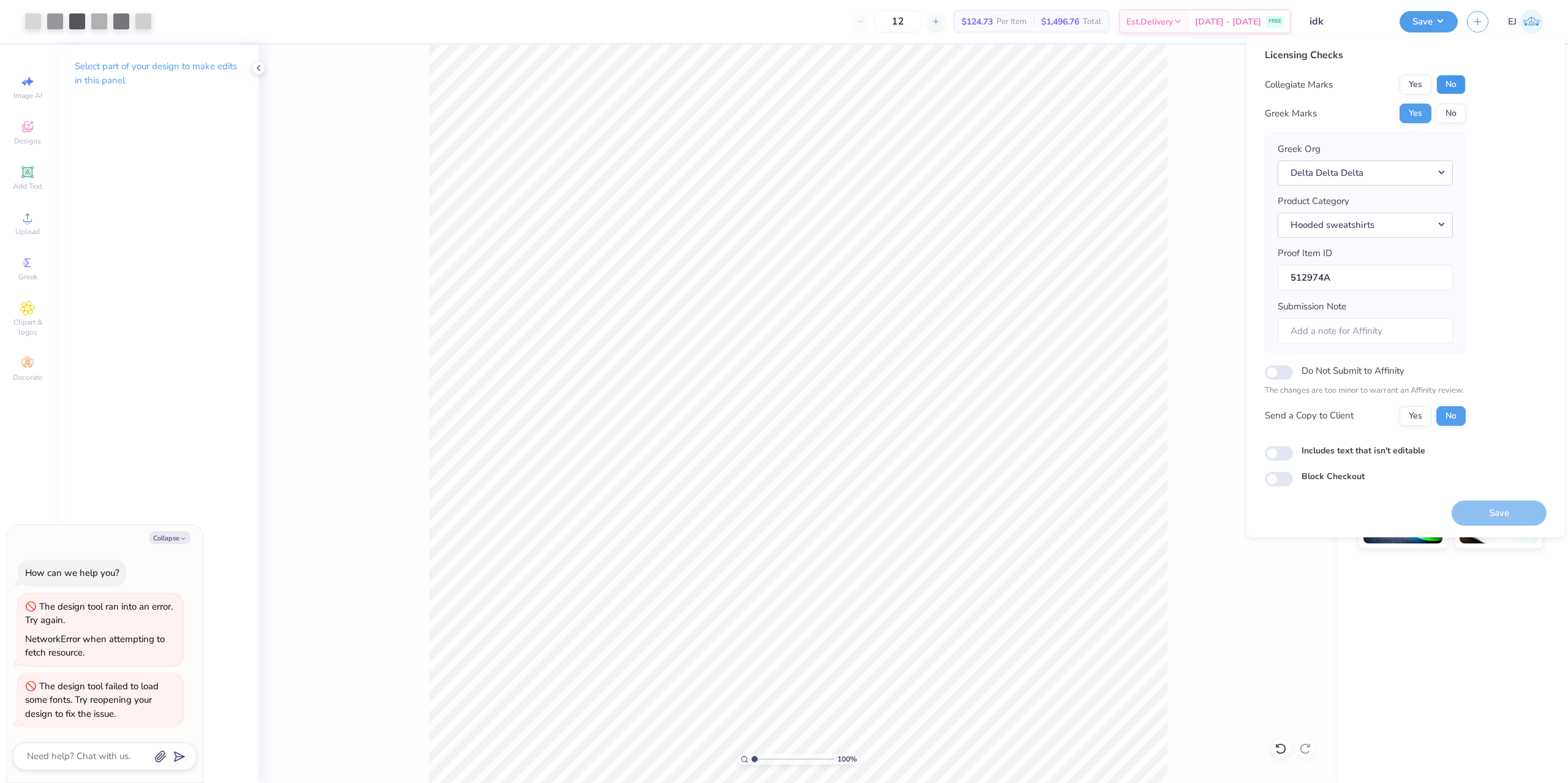
click at [1437, 81] on button "No" at bounding box center [1451, 84] width 29 height 19
click at [1503, 514] on button "Save" at bounding box center [1499, 512] width 95 height 25
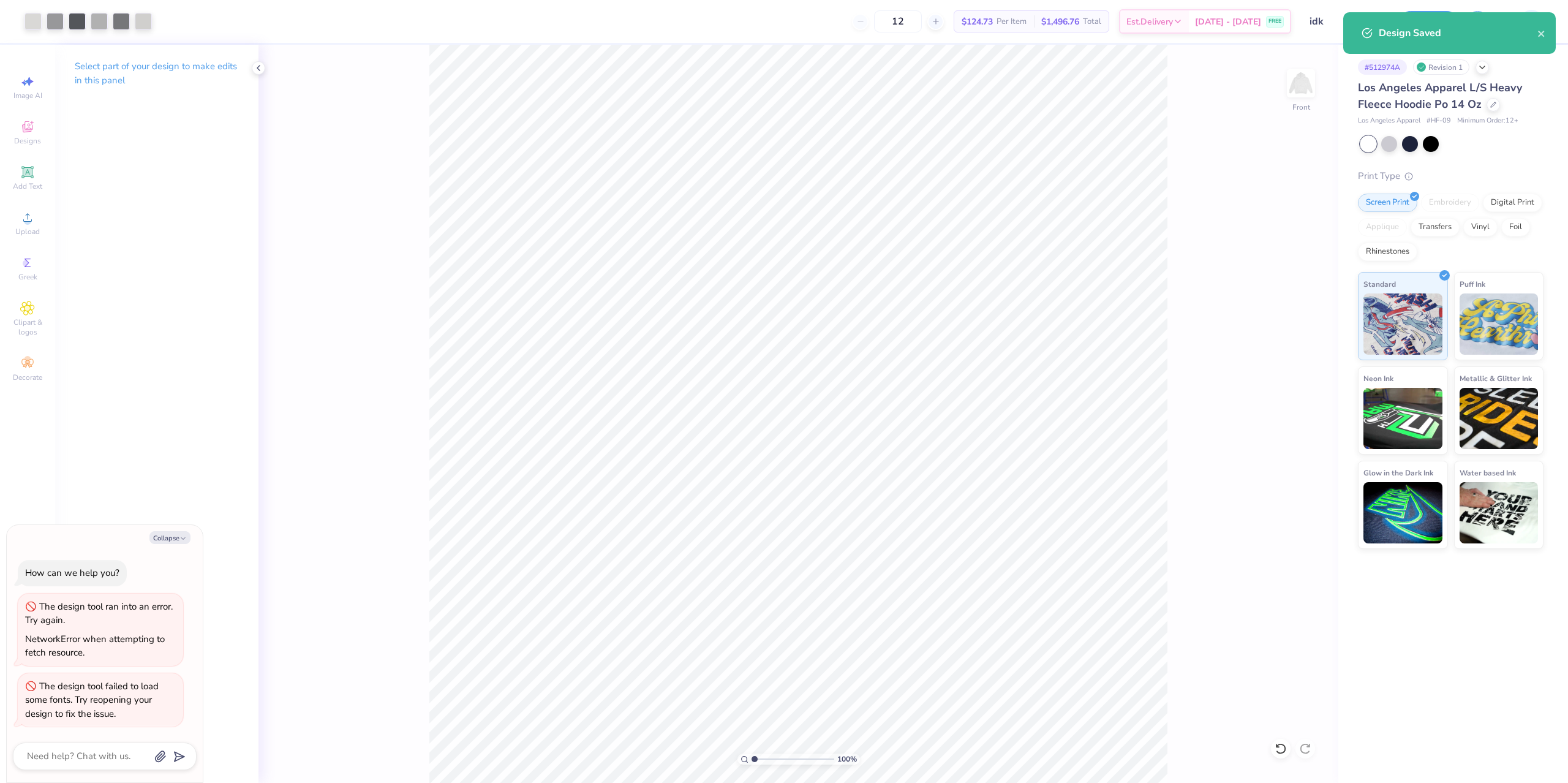
type textarea "x"
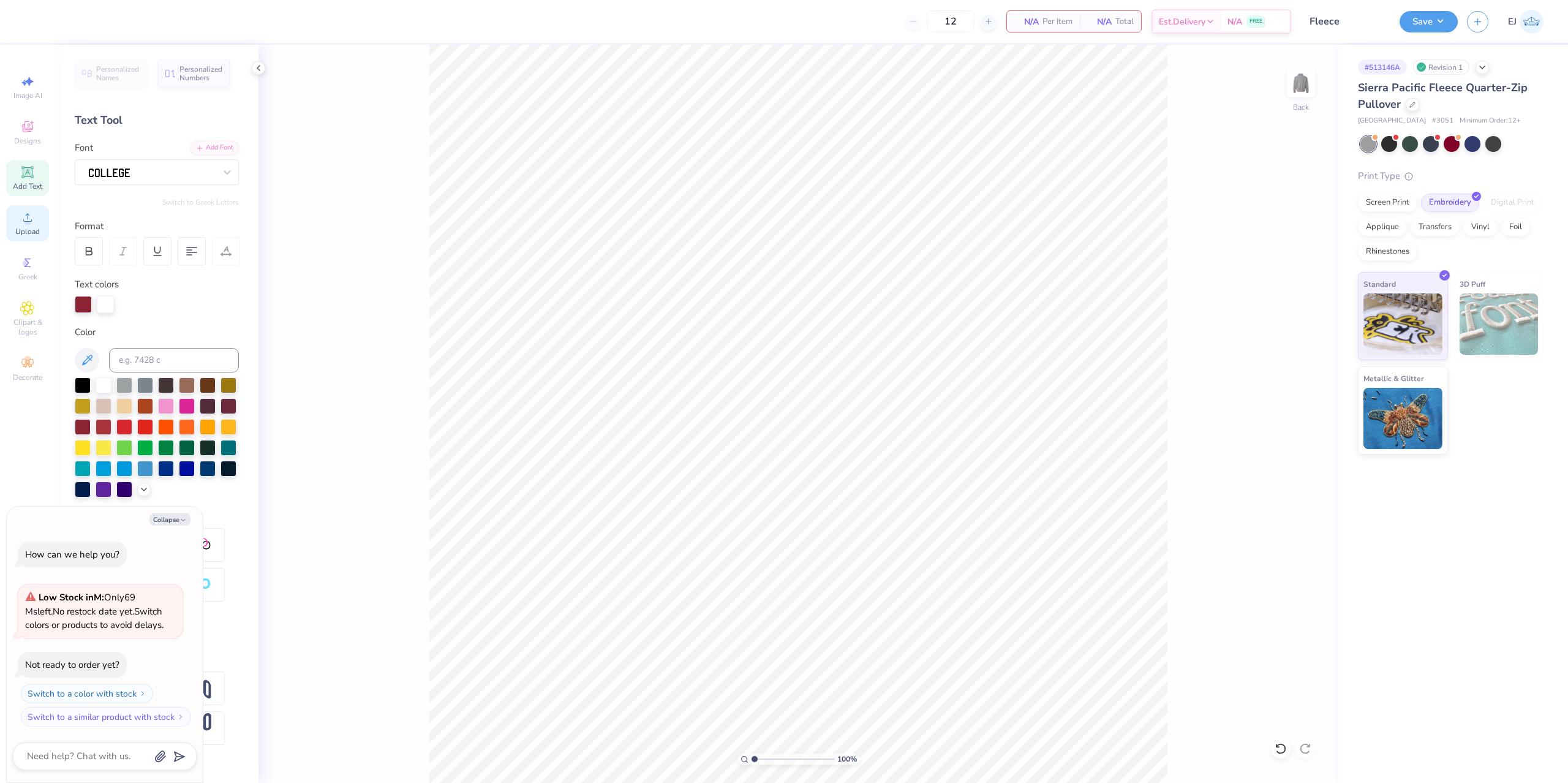
click at [34, 210] on icon at bounding box center [27, 218] width 15 height 15
type textarea "x"
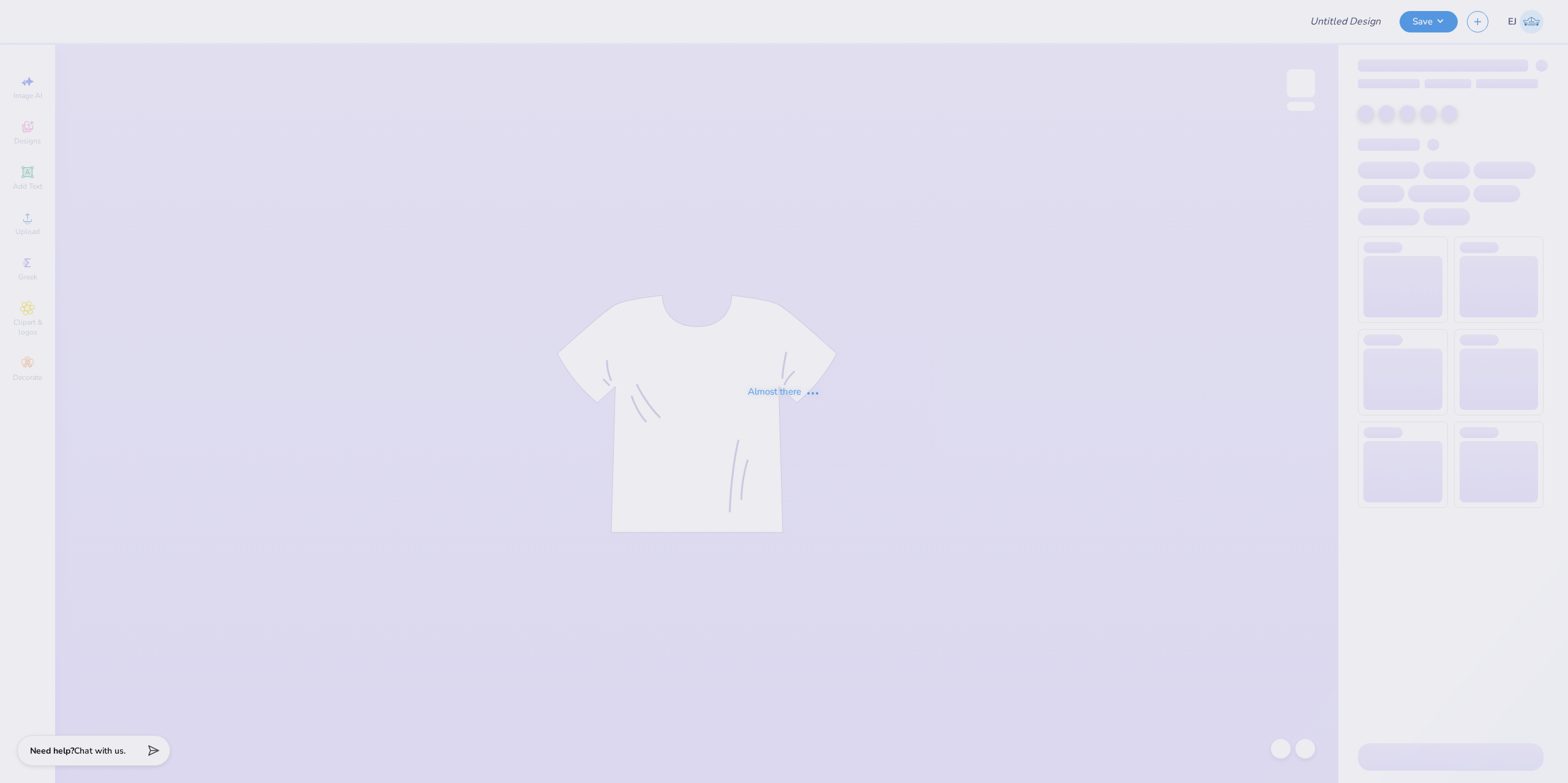
type input "Fleece"
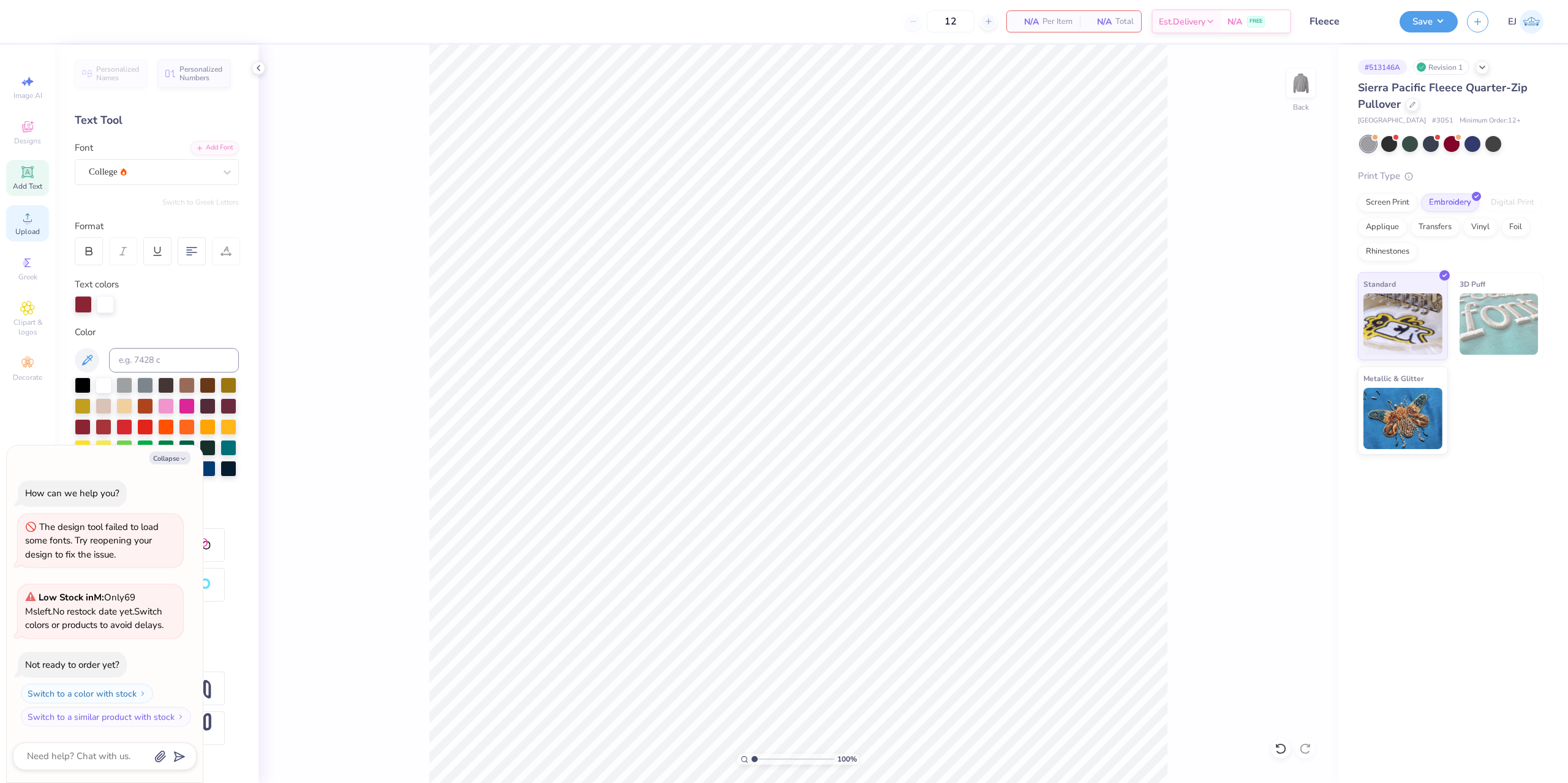
click at [37, 226] on div "Upload" at bounding box center [27, 223] width 43 height 37
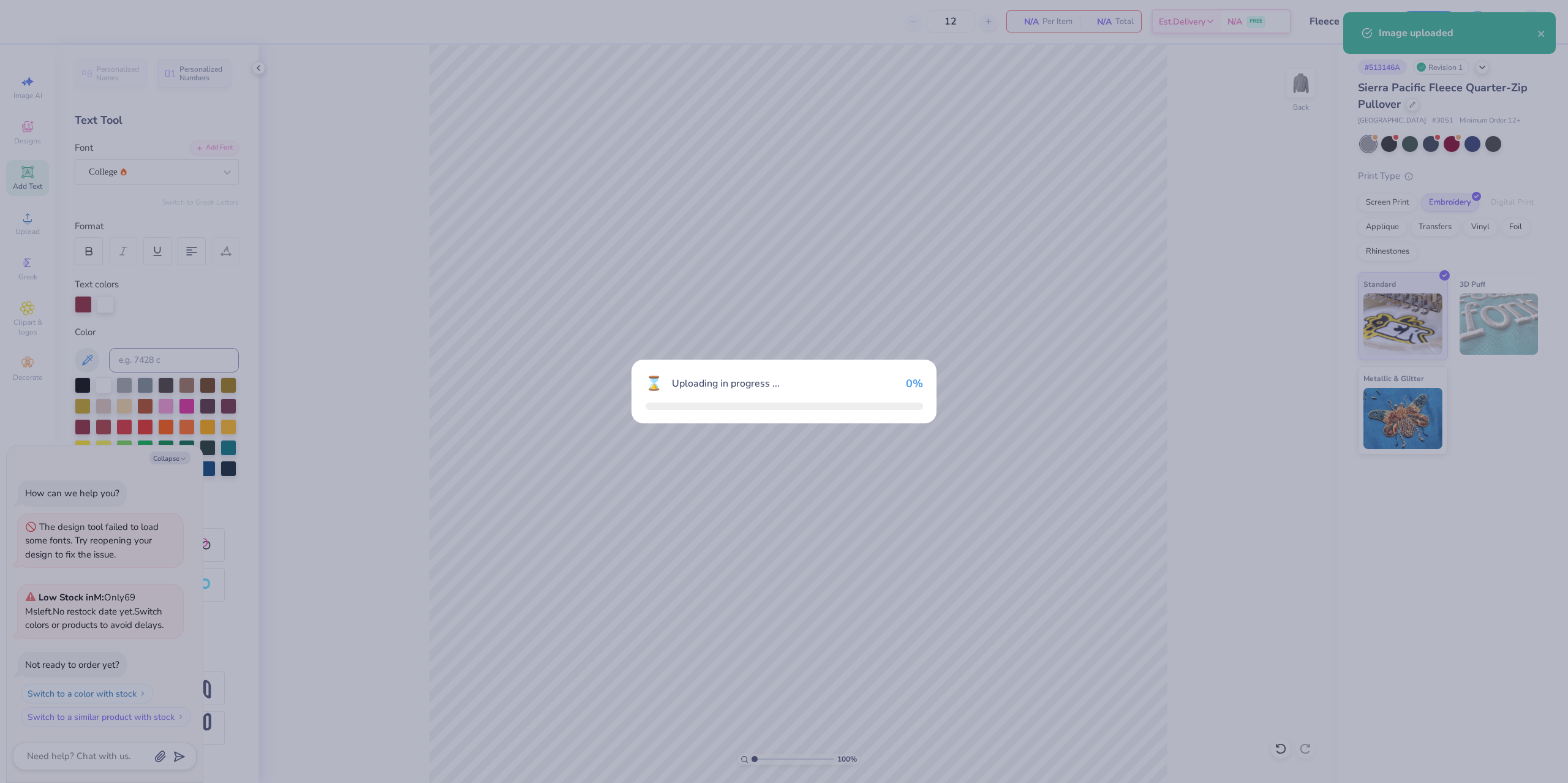
type textarea "x"
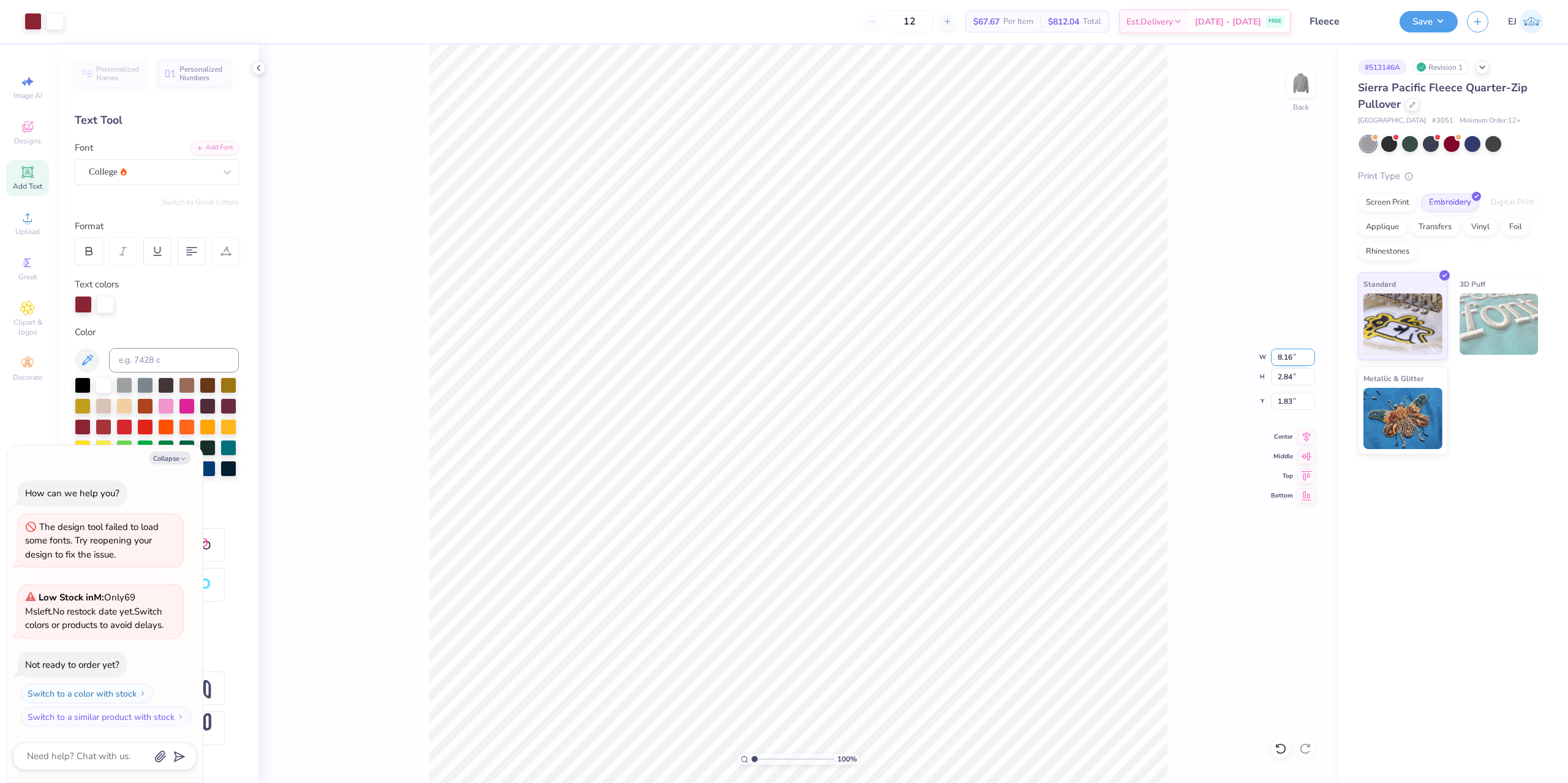
click at [1285, 361] on input "8.16" at bounding box center [1293, 357] width 44 height 17
type input "4"
type textarea "x"
type input "4.00"
type input "1.39"
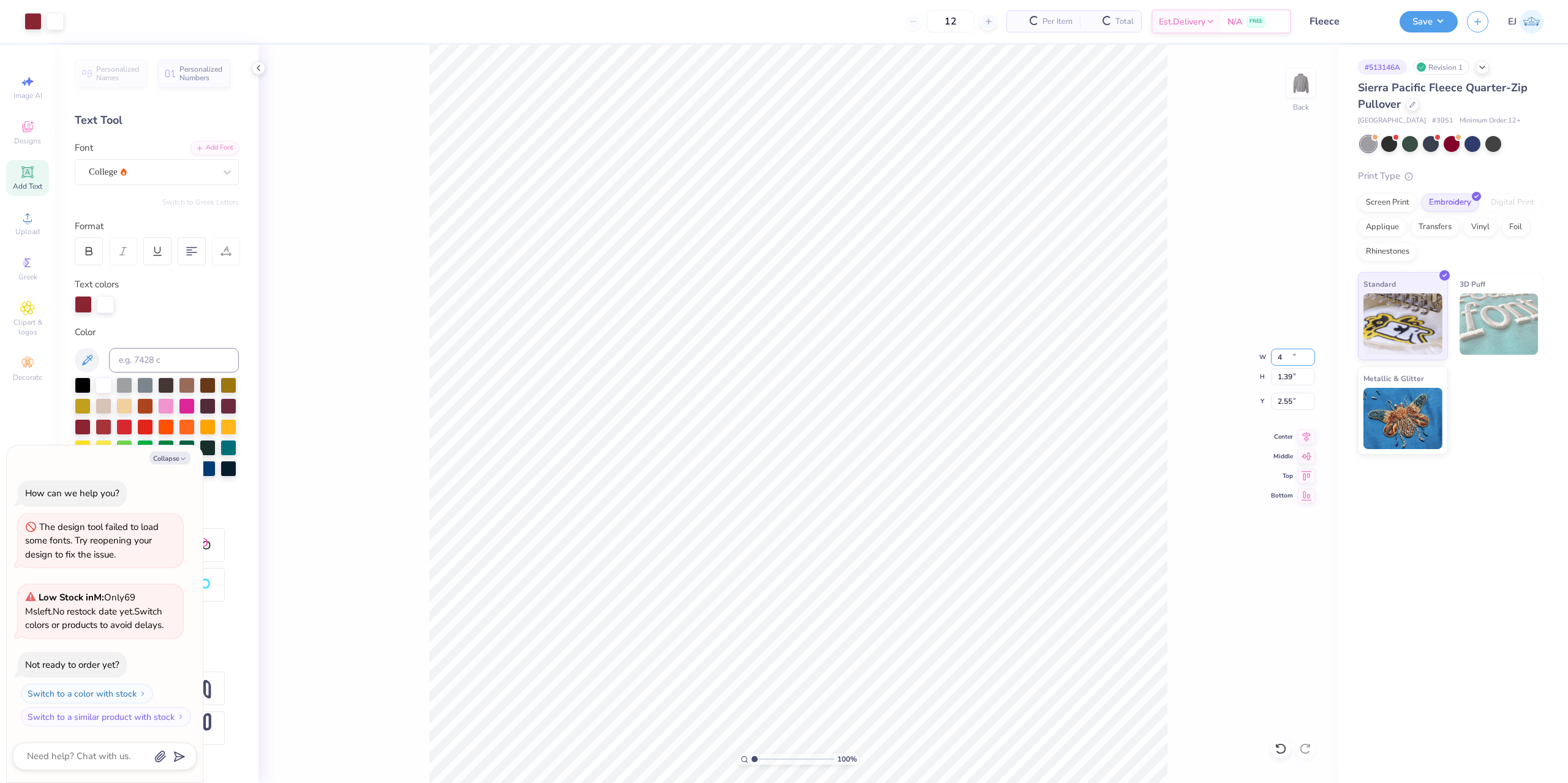
type input "2.55"
type textarea "x"
type input "3.00"
click at [1282, 396] on input "3.00" at bounding box center [1293, 401] width 44 height 17
click at [1435, 30] on button "Save" at bounding box center [1429, 19] width 59 height 21
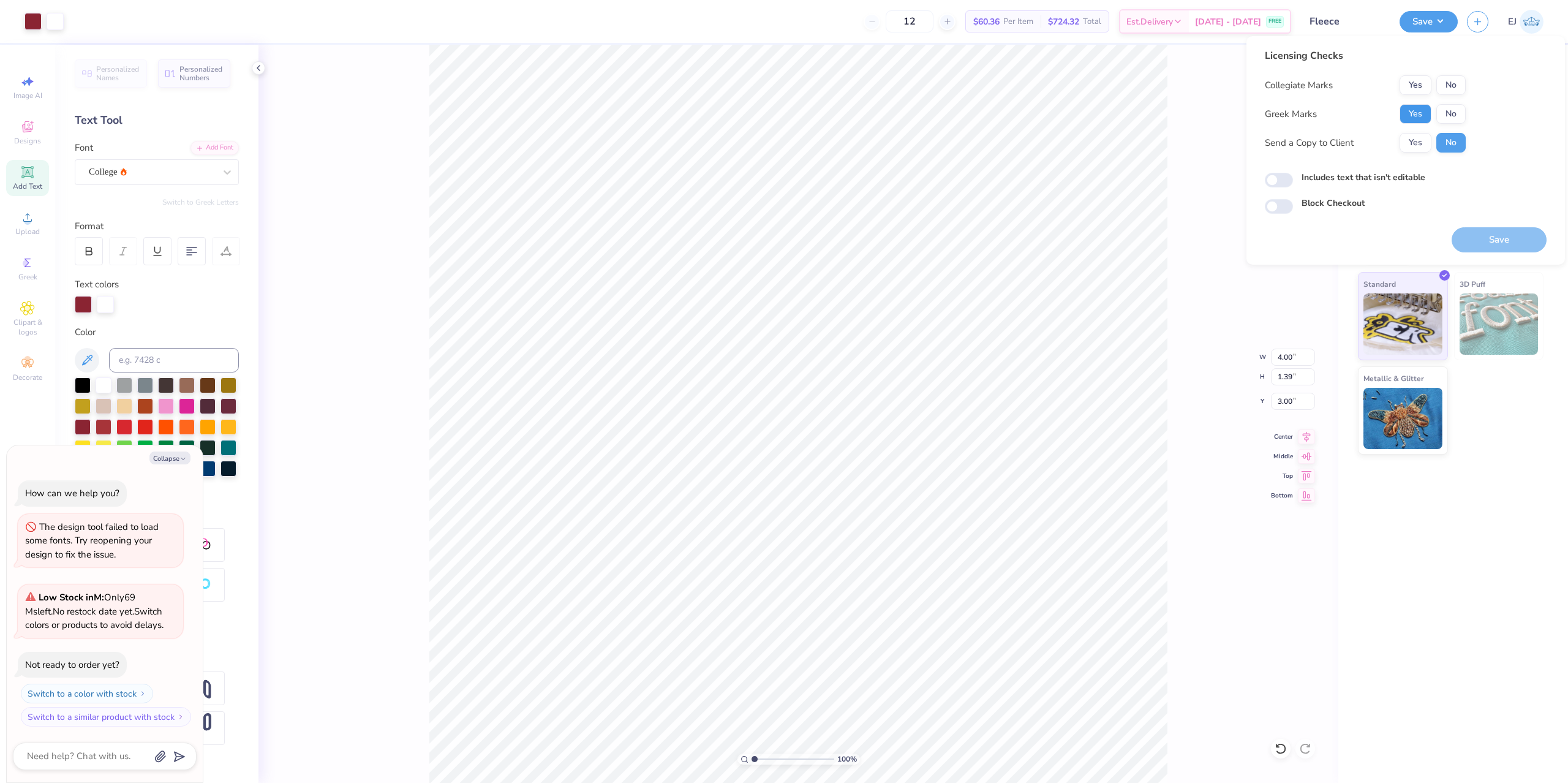
click at [1423, 106] on button "Yes" at bounding box center [1415, 113] width 32 height 19
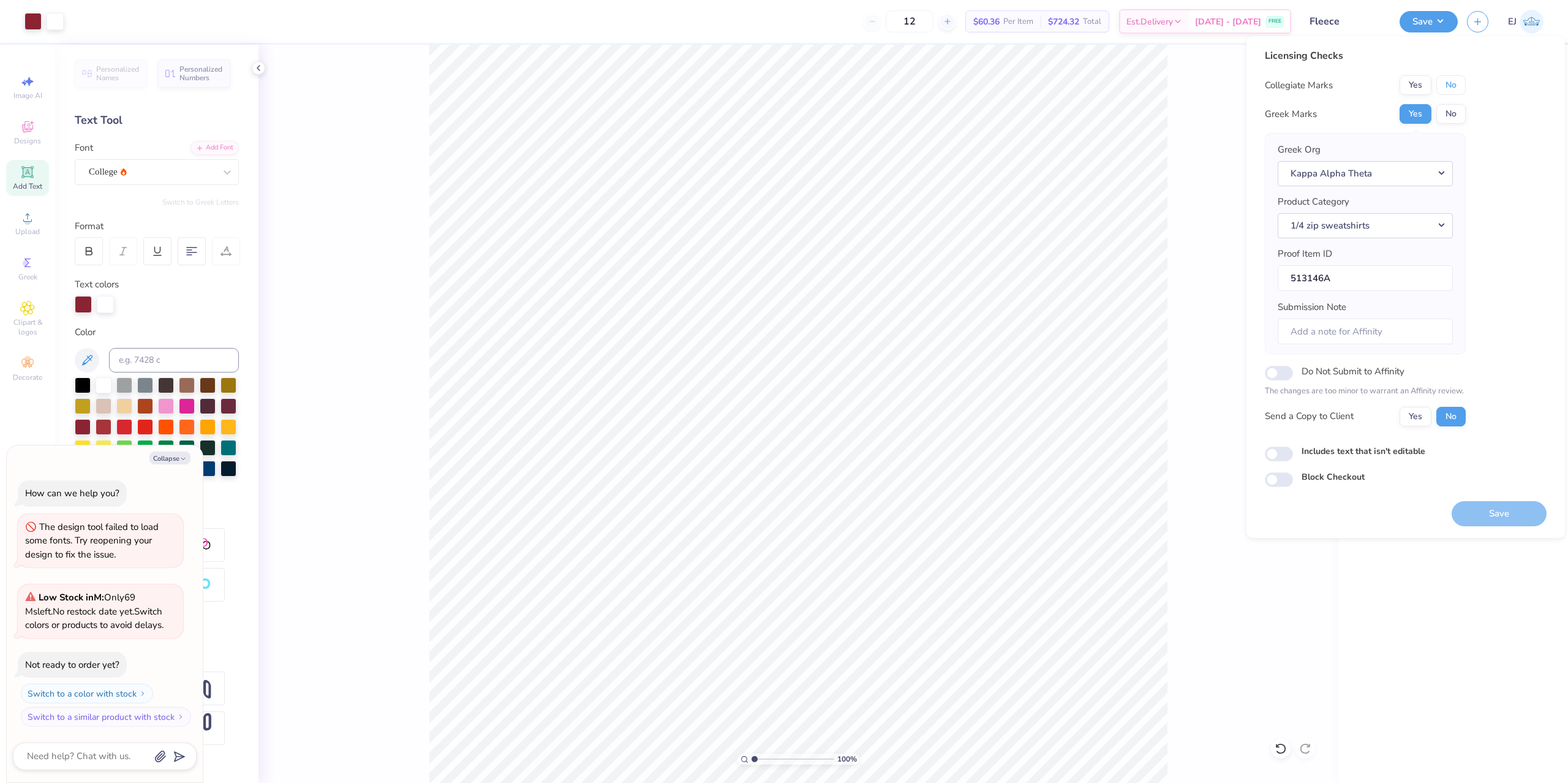
click at [1458, 79] on button "No" at bounding box center [1451, 84] width 29 height 19
click at [1498, 505] on button "Save" at bounding box center [1499, 513] width 95 height 25
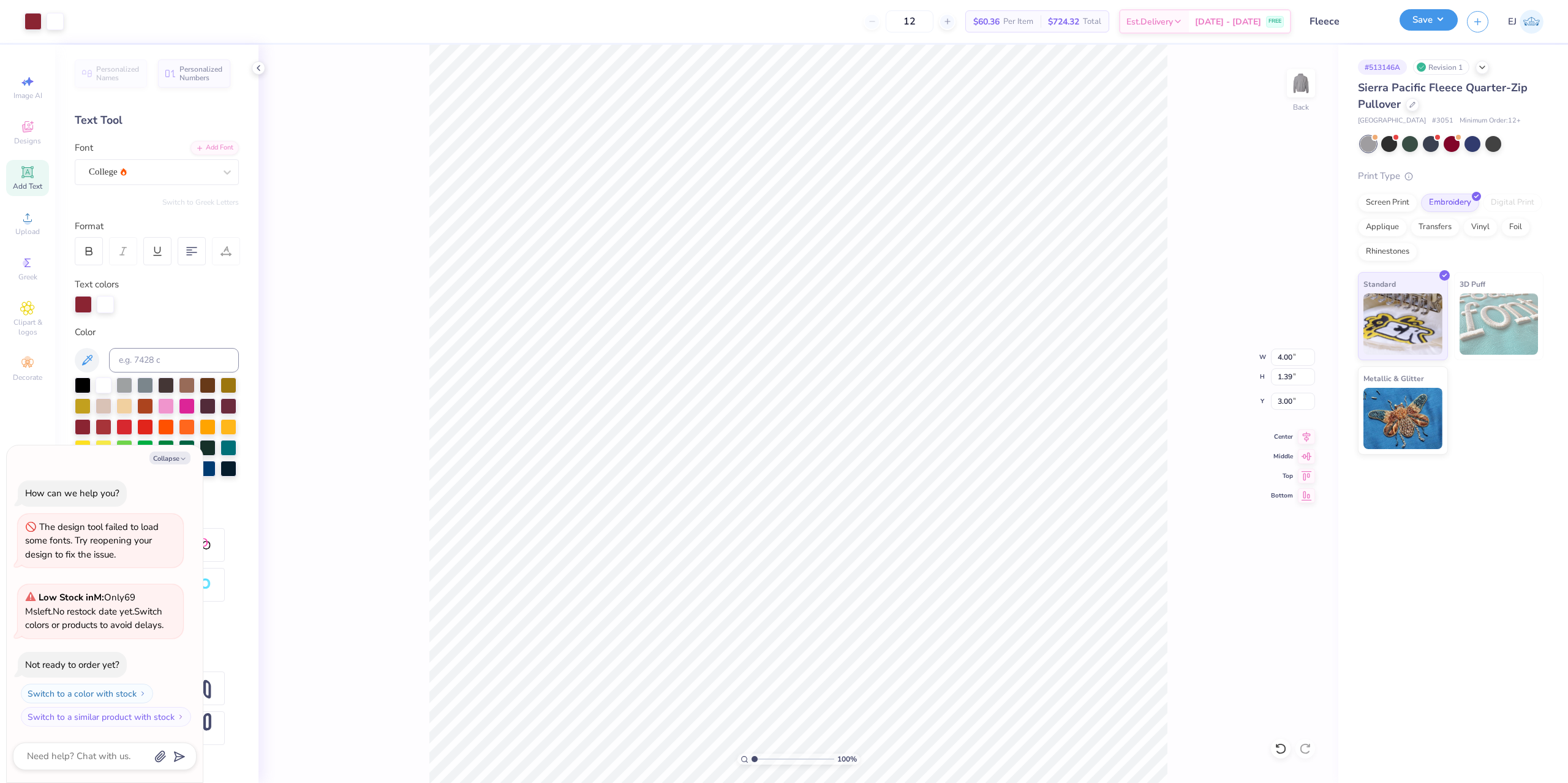
click at [1444, 19] on button "Save" at bounding box center [1429, 19] width 59 height 21
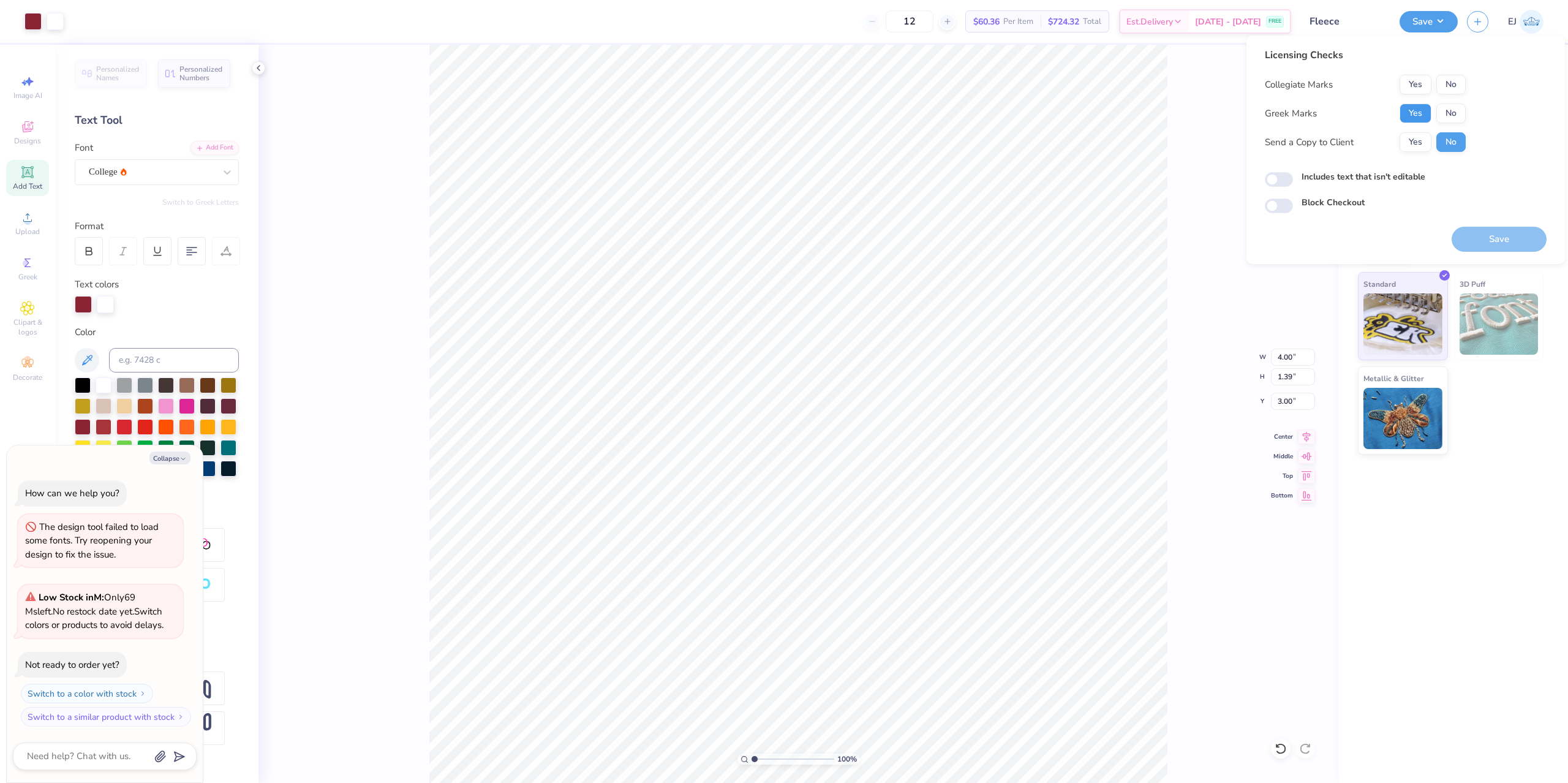
click at [1414, 113] on button "Yes" at bounding box center [1415, 113] width 32 height 19
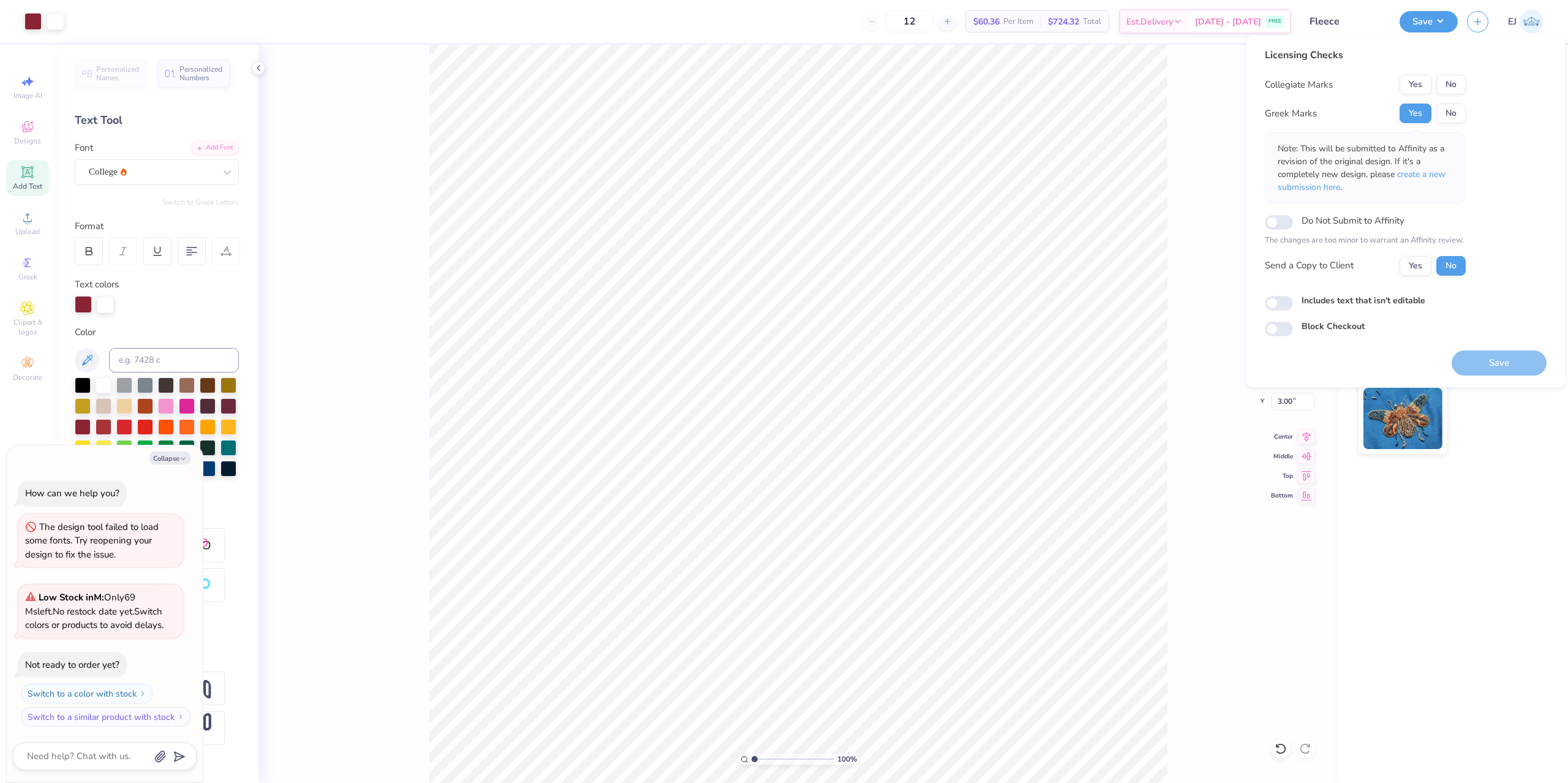
type textarea "x"
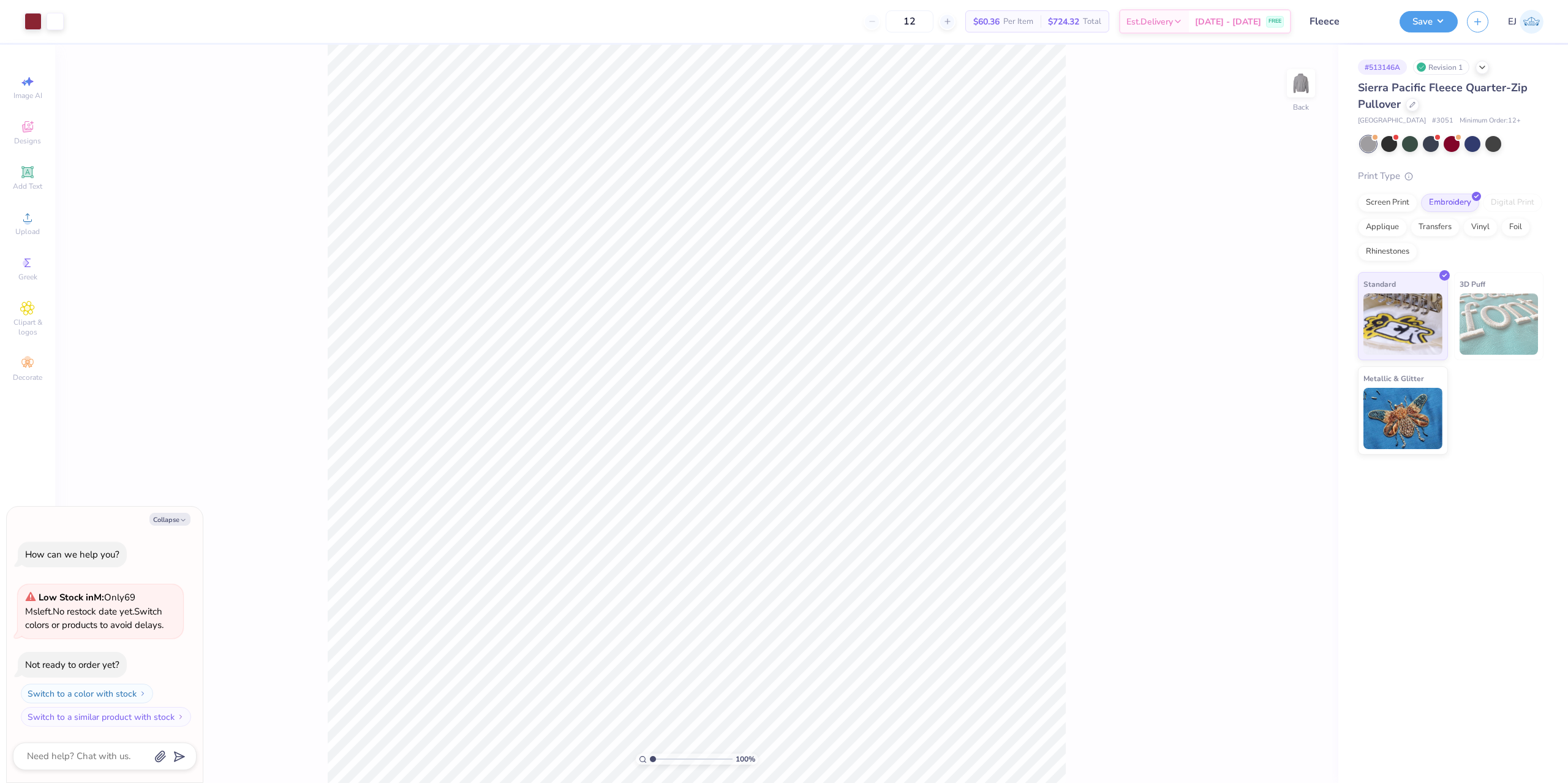
type textarea "x"
